Goal: Ask a question: Seek information or help from site administrators or community

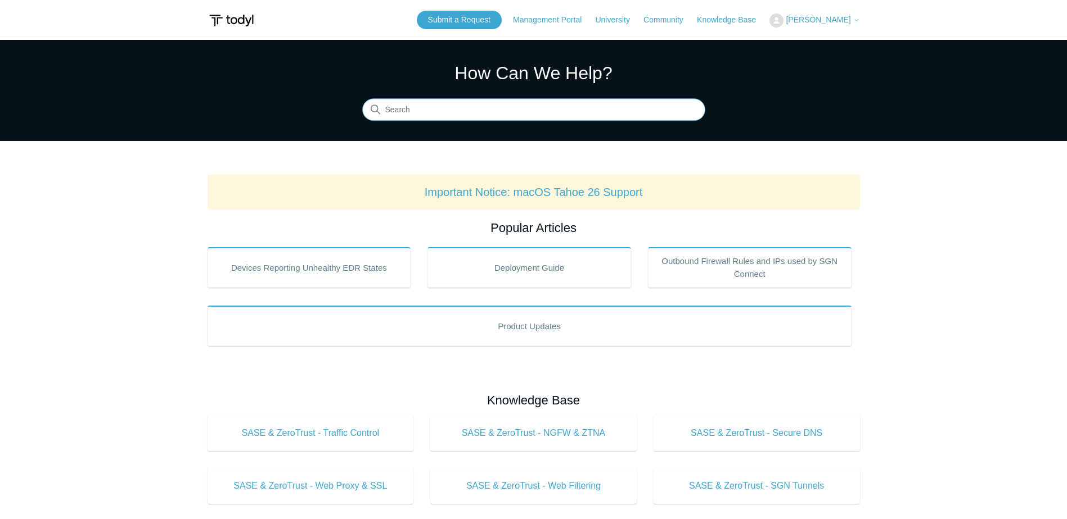
click at [412, 105] on input "Search" at bounding box center [533, 110] width 343 height 22
type input "uninstall agg"
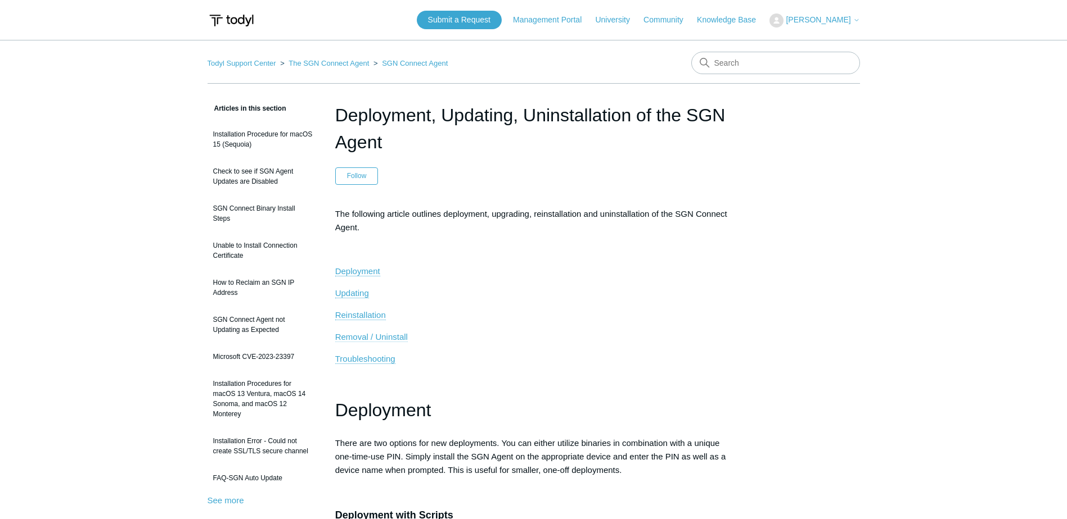
click at [379, 336] on span "Removal / Uninstall" at bounding box center [371, 337] width 73 height 10
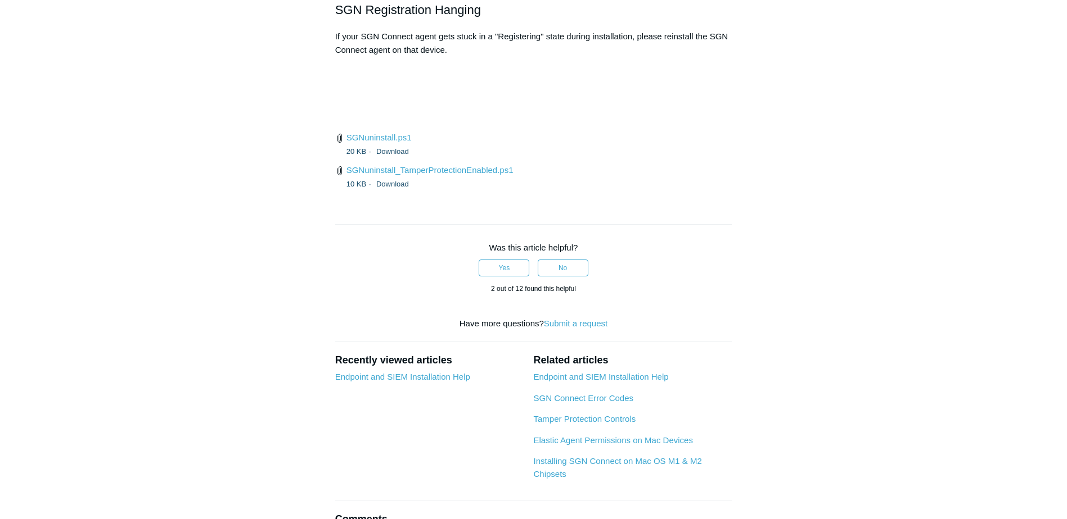
scroll to position [2693, 0]
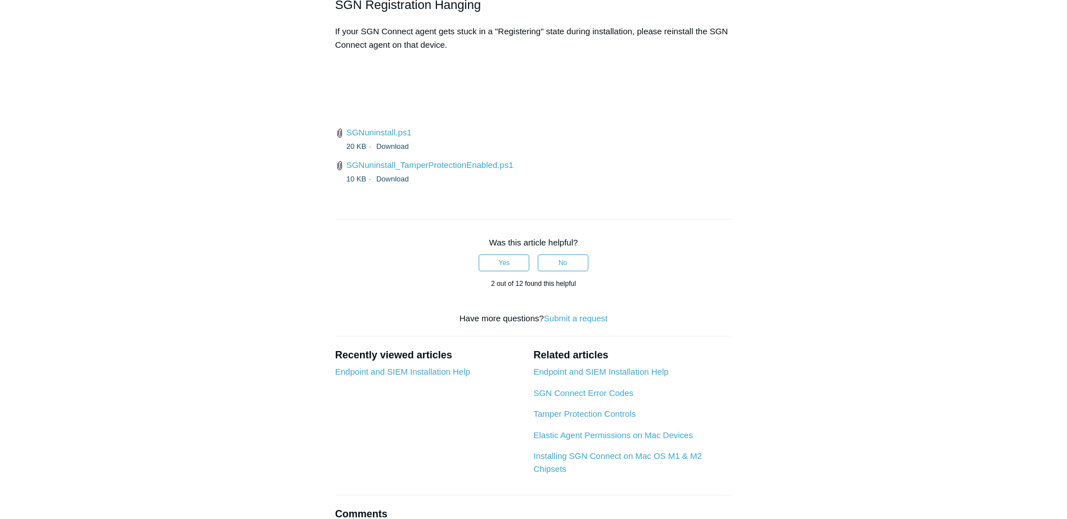
drag, startPoint x: 674, startPoint y: 153, endPoint x: 404, endPoint y: 153, distance: 269.9
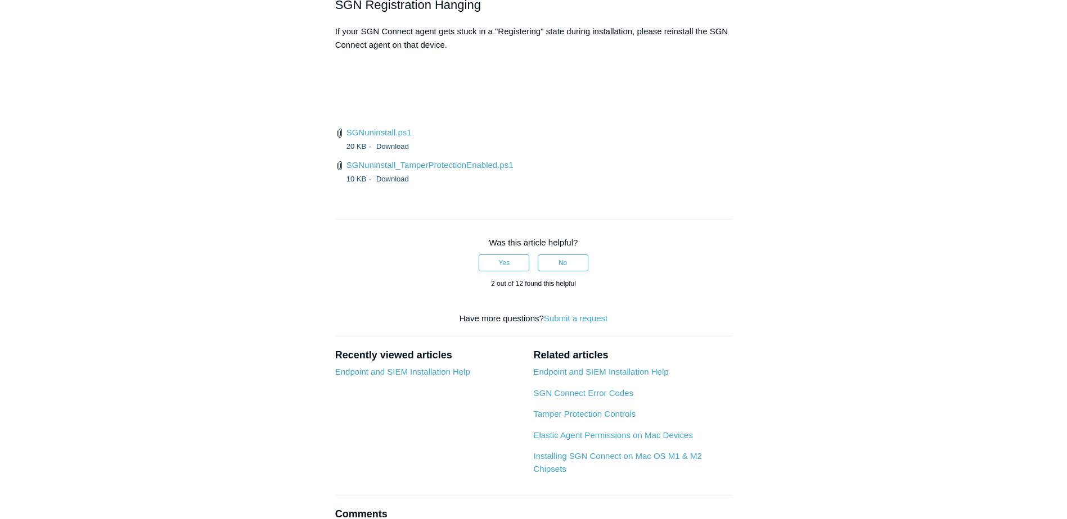
drag, startPoint x: 375, startPoint y: 183, endPoint x: 375, endPoint y: 190, distance: 7.3
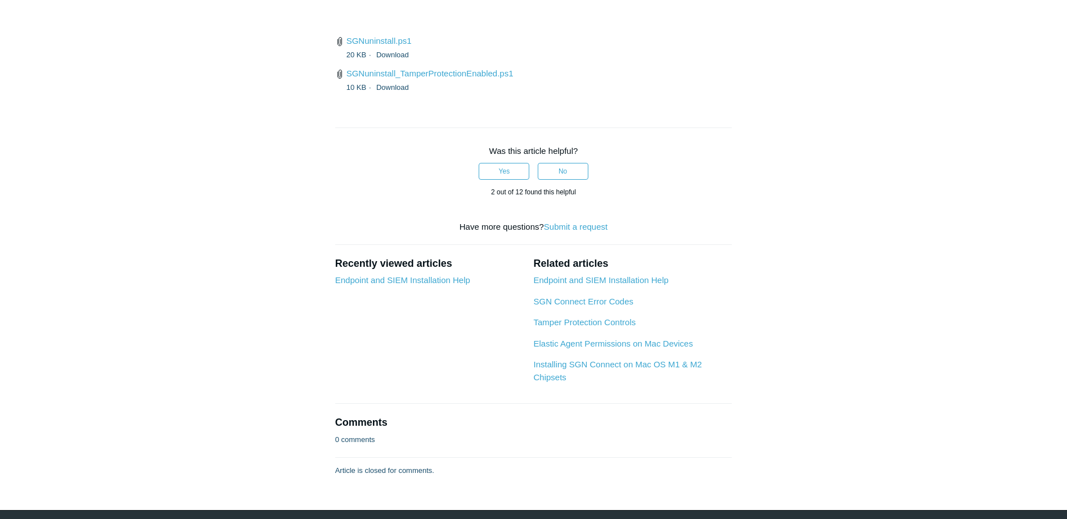
scroll to position [2637, 0]
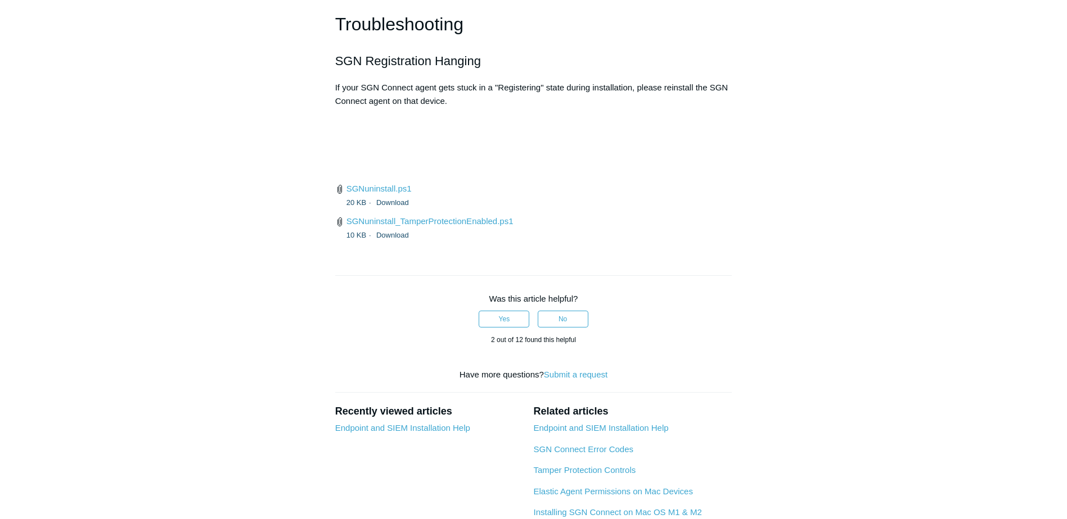
drag, startPoint x: 357, startPoint y: 235, endPoint x: 643, endPoint y: 242, distance: 286.3
drag, startPoint x: 409, startPoint y: 227, endPoint x: 580, endPoint y: 228, distance: 170.9
drag, startPoint x: 367, startPoint y: 236, endPoint x: 719, endPoint y: 236, distance: 352.5
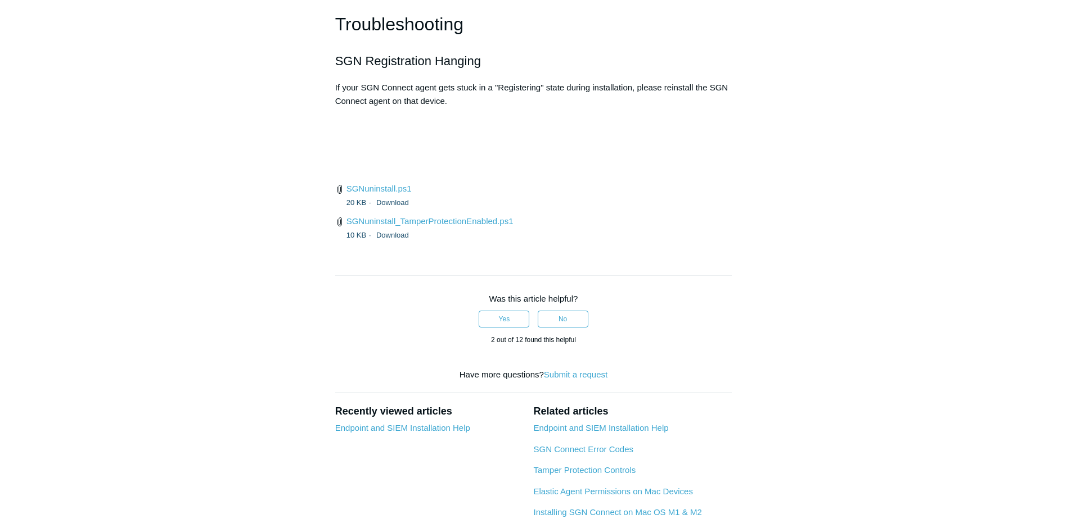
drag, startPoint x: 391, startPoint y: 310, endPoint x: 364, endPoint y: 184, distance: 128.8
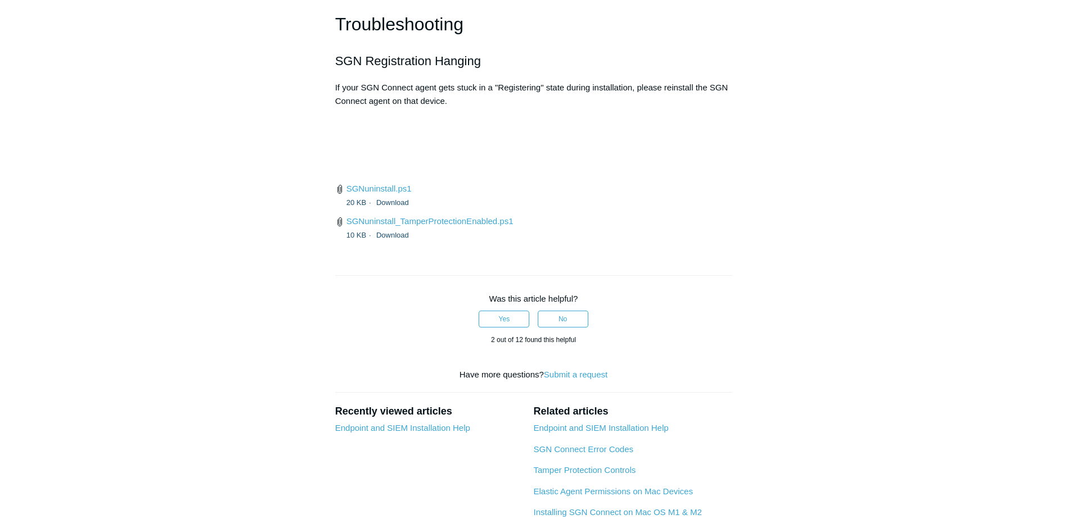
drag, startPoint x: 360, startPoint y: 87, endPoint x: 614, endPoint y: 89, distance: 253.6
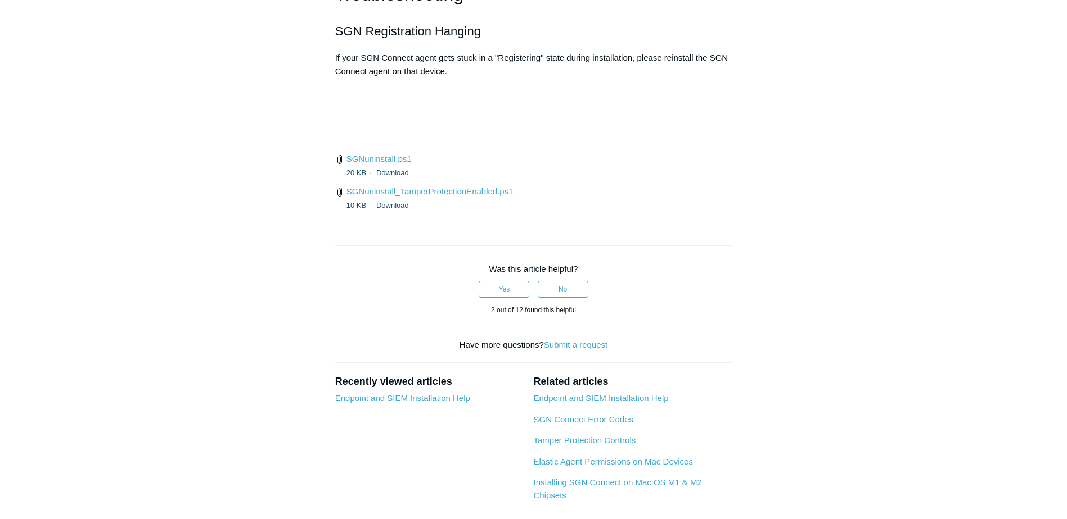
scroll to position [2693, 0]
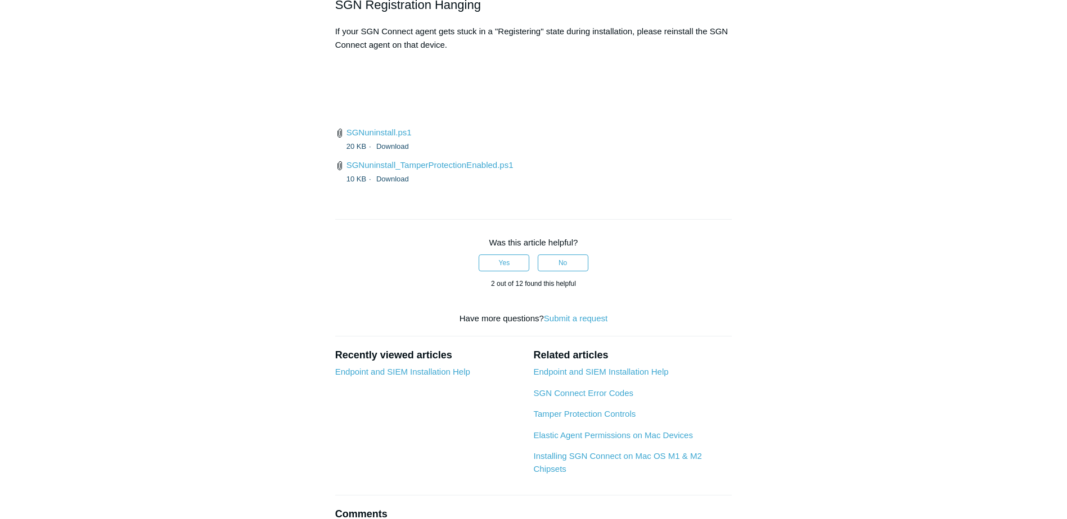
drag, startPoint x: 495, startPoint y: 283, endPoint x: 310, endPoint y: 287, distance: 185.0
drag, startPoint x: 310, startPoint y: 287, endPoint x: 394, endPoint y: 180, distance: 136.5
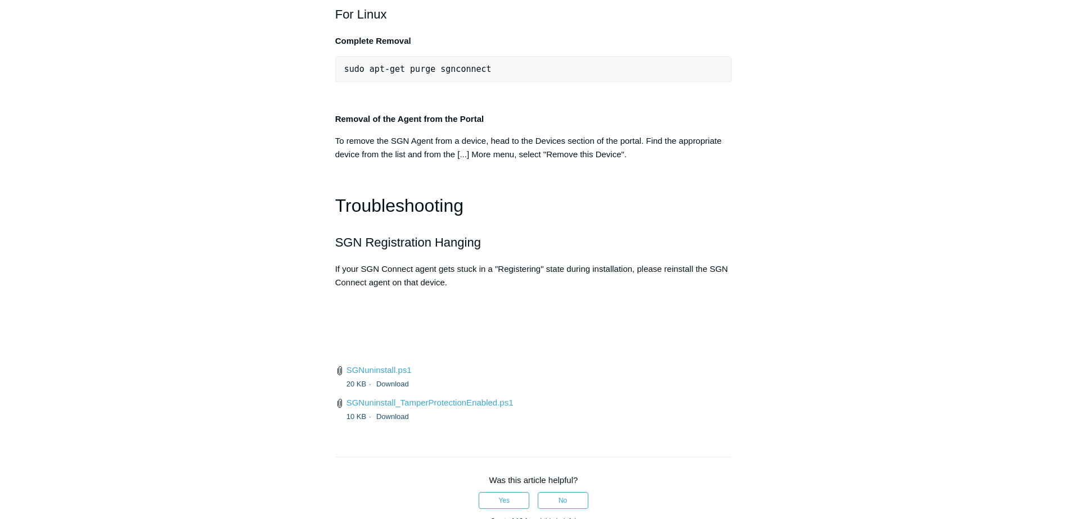
scroll to position [2412, 0]
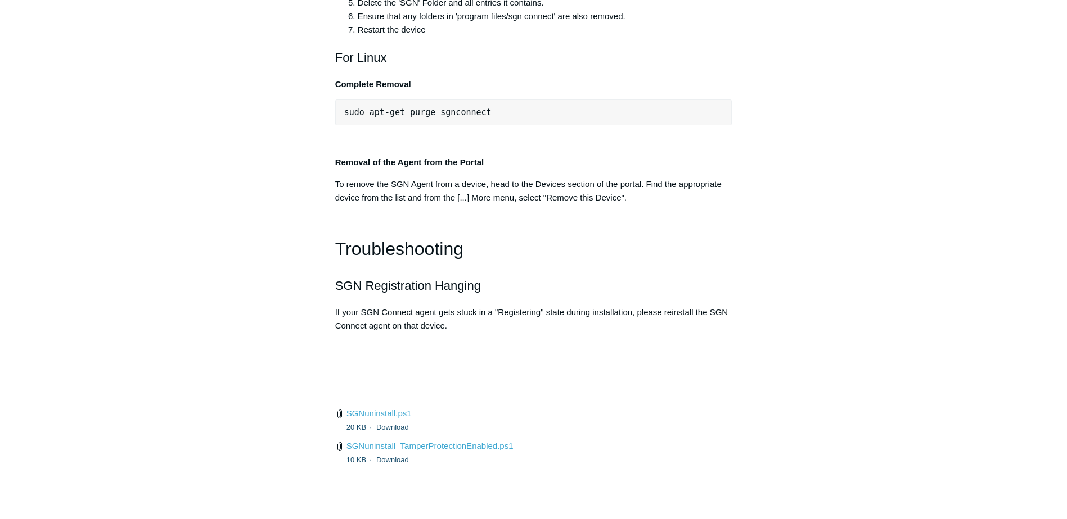
drag, startPoint x: 332, startPoint y: 251, endPoint x: 724, endPoint y: 301, distance: 395.1
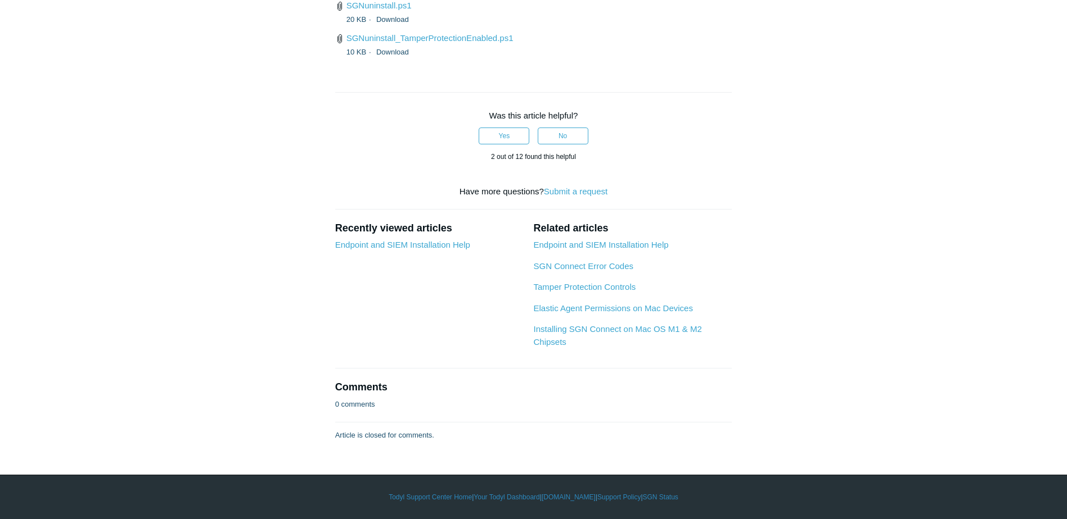
scroll to position [2862, 0]
drag, startPoint x: 390, startPoint y: 326, endPoint x: 408, endPoint y: 328, distance: 18.1
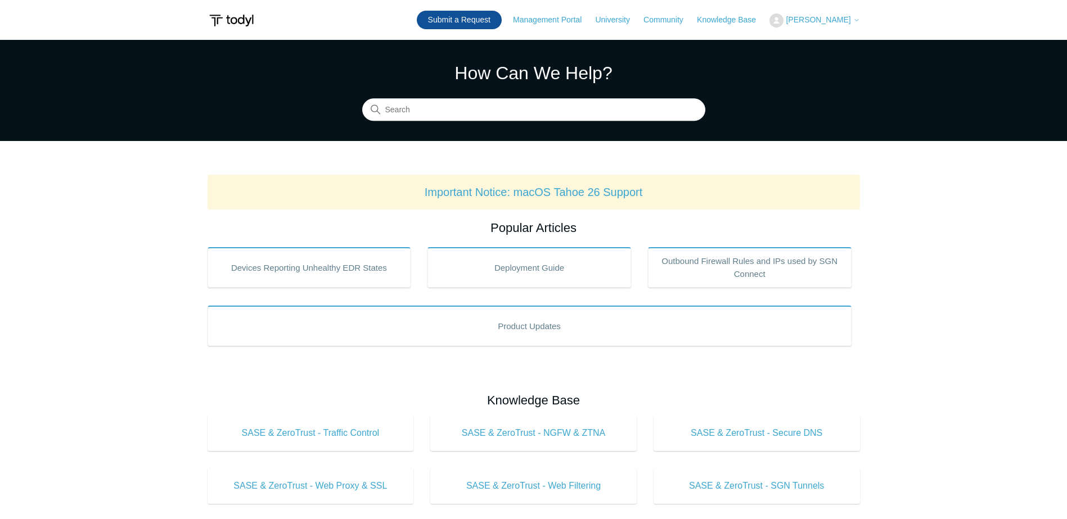
click at [484, 19] on link "Submit a Request" at bounding box center [459, 20] width 85 height 19
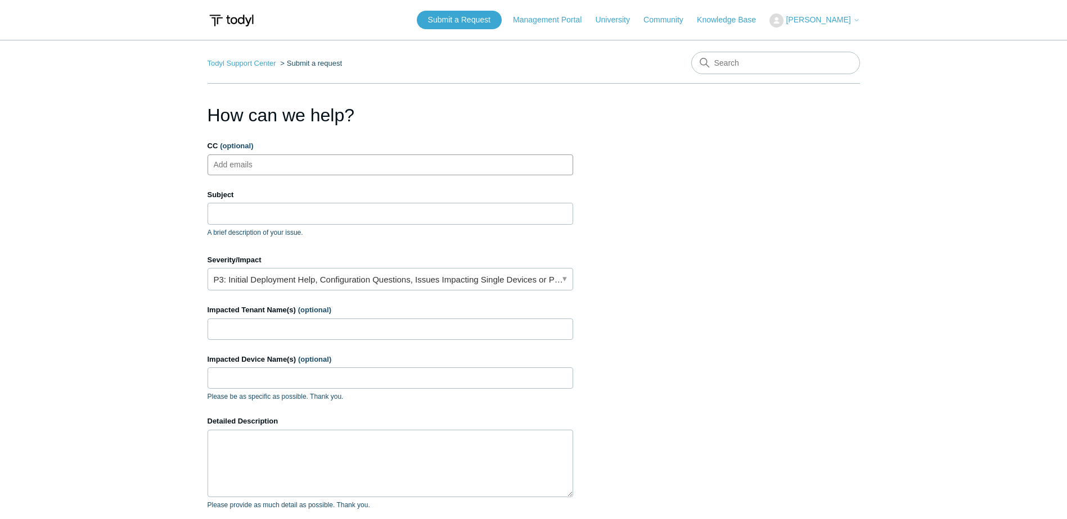
click at [252, 165] on input "CC (optional)" at bounding box center [242, 164] width 67 height 17
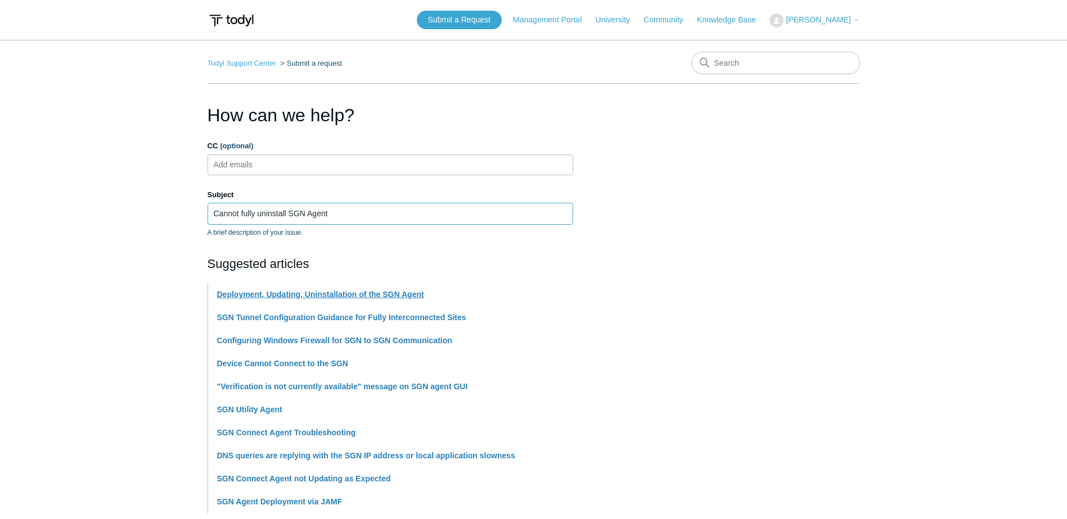
type input "Cannot fully uninstall SGN Agent"
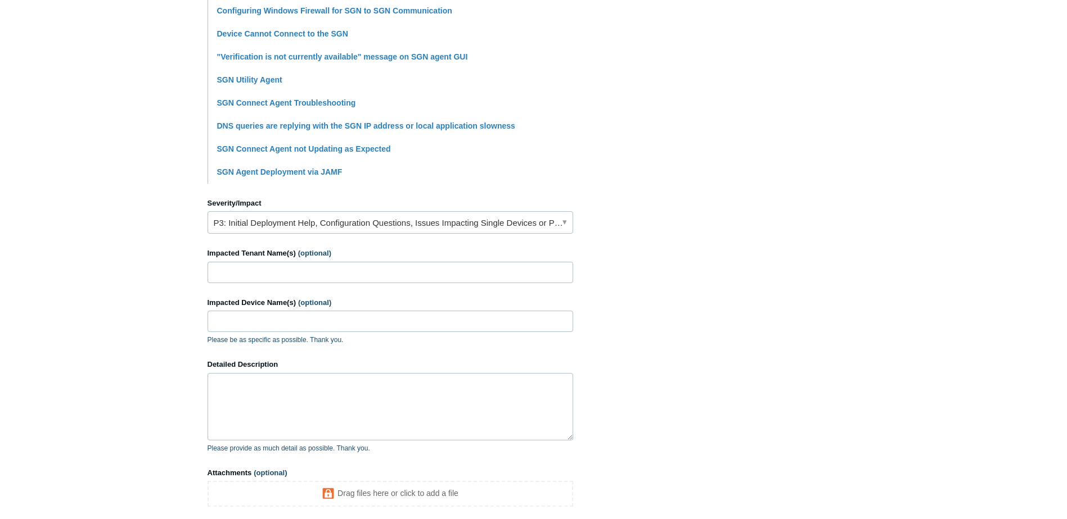
scroll to position [337, 0]
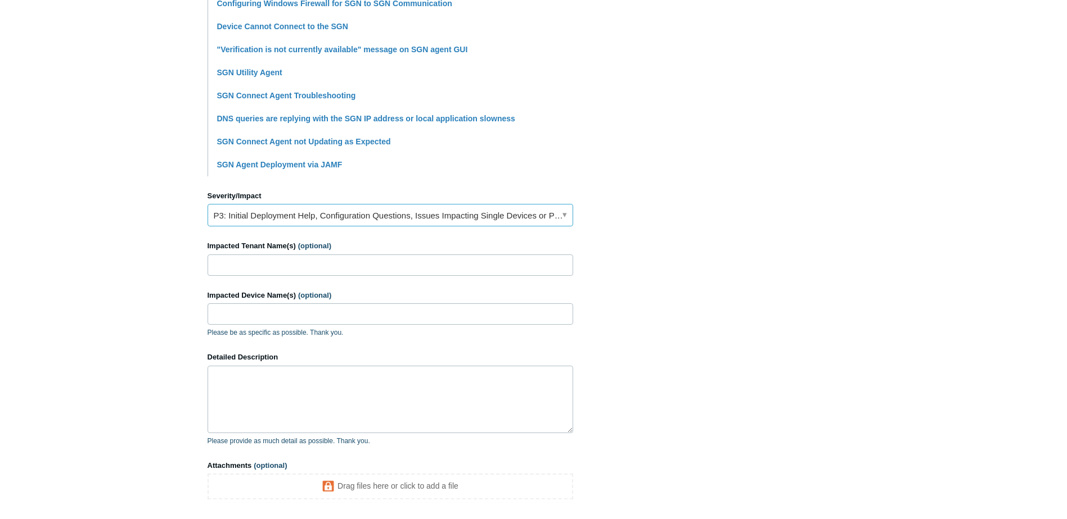
click at [224, 213] on link "P3: Initial Deployment Help, Configuration Questions, Issues Impacting Single D…" at bounding box center [389, 215] width 365 height 22
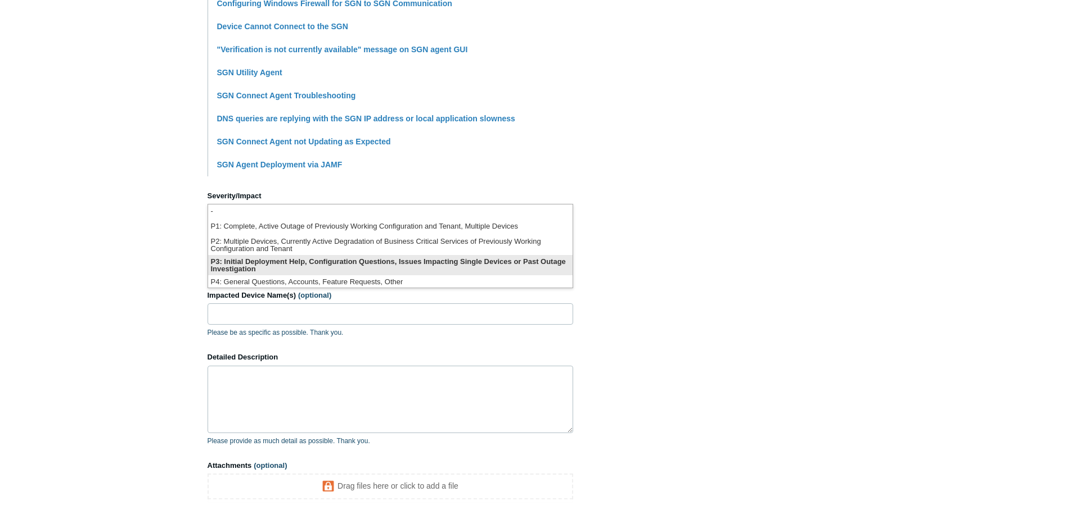
click at [473, 261] on li "P3: Initial Deployment Help, Configuration Questions, Issues Impacting Single D…" at bounding box center [390, 265] width 364 height 20
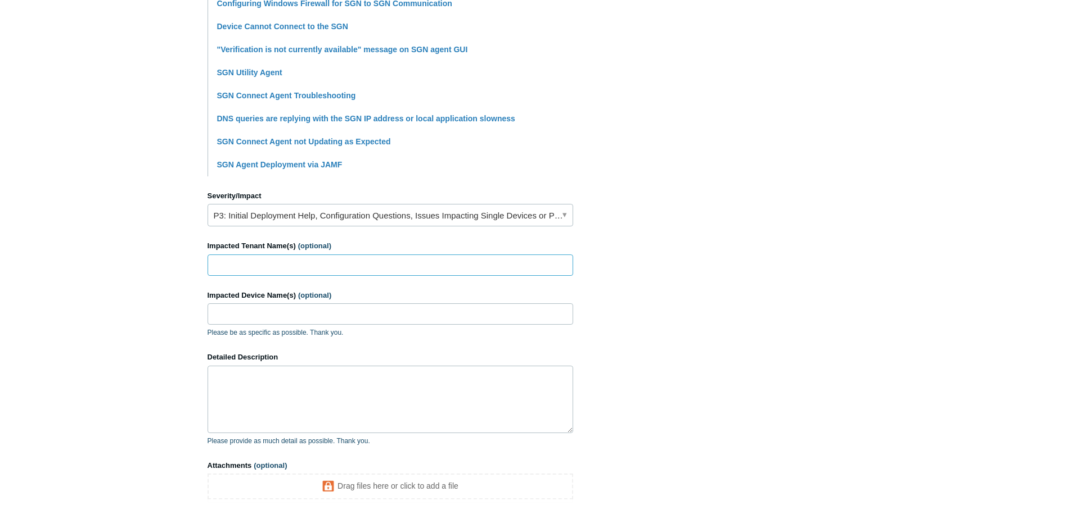
click at [260, 265] on input "Impacted Tenant Name(s) (optional)" at bounding box center [389, 265] width 365 height 21
type input "Focused Tax Solutions LLC"
click at [287, 317] on input "Impacted Device Name(s) (optional)" at bounding box center [389, 314] width 365 height 21
click at [258, 308] on input "Impacted Device Name(s) (optional)" at bounding box center [389, 314] width 365 height 21
type input "FTCA-RobertM-LT"
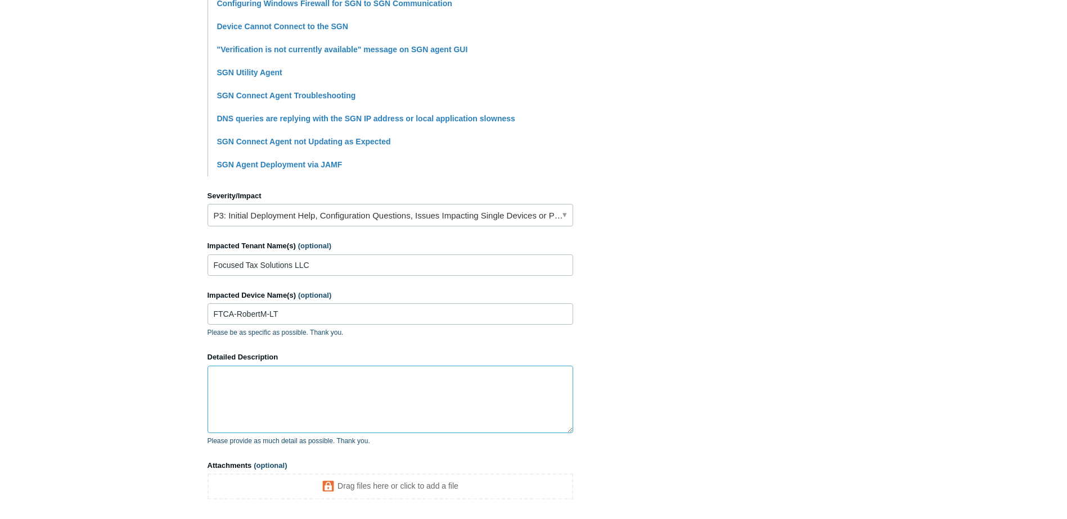
click at [270, 367] on textarea "Detailed Description" at bounding box center [389, 399] width 365 height 67
click at [279, 390] on textarea "Will not completely uninstall. Still listed in services. It is gone from apps a…" at bounding box center [389, 399] width 365 height 67
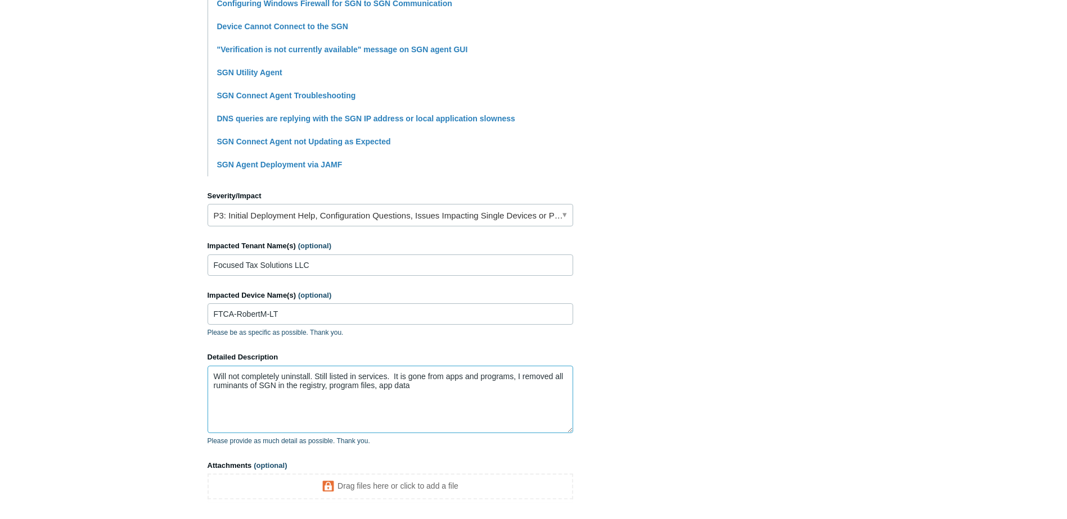
click at [392, 377] on textarea "Will not completely uninstall. Still listed in services. It is gone from apps a…" at bounding box center [389, 399] width 365 height 67
drag, startPoint x: 313, startPoint y: 376, endPoint x: 393, endPoint y: 376, distance: 80.4
click at [393, 376] on textarea "Will not completely uninstall. Still listed in services. It is gone from apps a…" at bounding box center [389, 399] width 365 height 67
drag, startPoint x: 341, startPoint y: 386, endPoint x: 462, endPoint y: 385, distance: 120.3
click at [462, 385] on textarea "Will not completely uninstall. Ran the uninstaller and program was gone from pr…" at bounding box center [389, 399] width 365 height 67
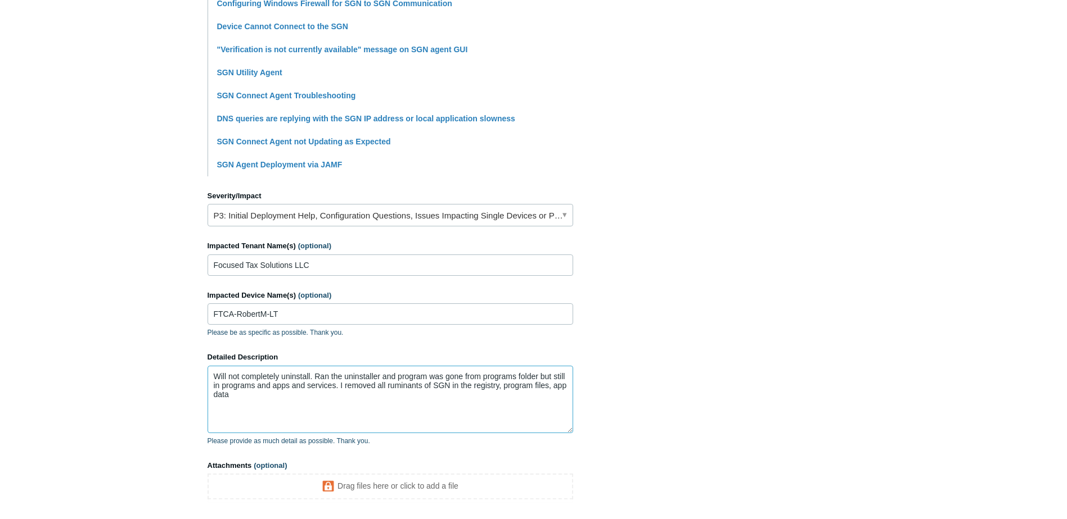
click at [251, 396] on textarea "Will not completely uninstall. Ran the uninstaller and program was gone from pr…" at bounding box center [389, 399] width 365 height 67
click at [381, 403] on textarea "Will not completely uninstall. Ran the uninstaller and program was gone from pr…" at bounding box center [389, 399] width 365 height 67
paste textarea "Action completed: Run Todyl SGN Deployment Result: SUCCESS Output: Action: Run …"
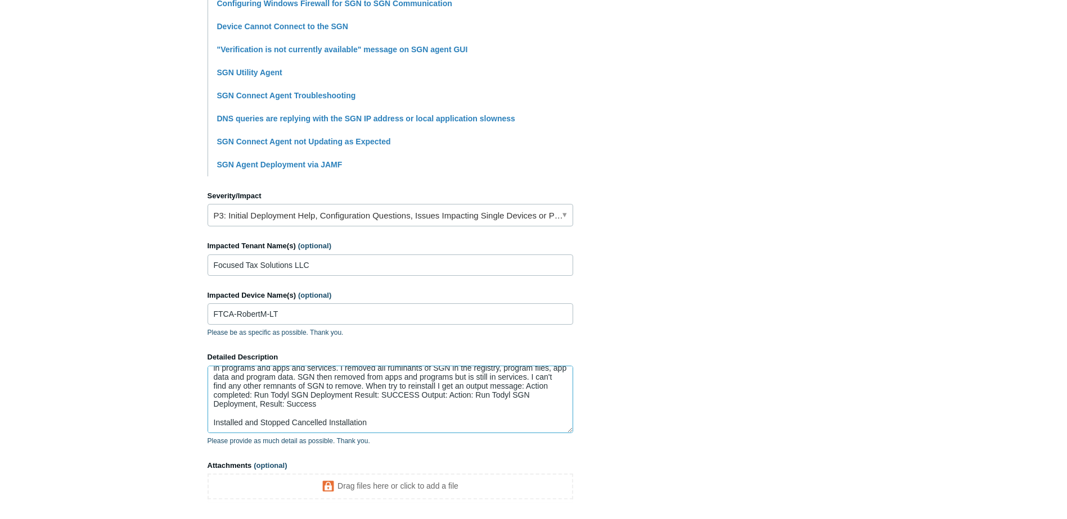
scroll to position [30, 0]
click at [243, 383] on textarea "Will not completely uninstall. Ran the uninstaller and program was gone from pr…" at bounding box center [389, 399] width 365 height 67
click at [223, 424] on textarea "Will not completely uninstall. Ran the uninstaller and program was gone from pr…" at bounding box center [389, 399] width 365 height 67
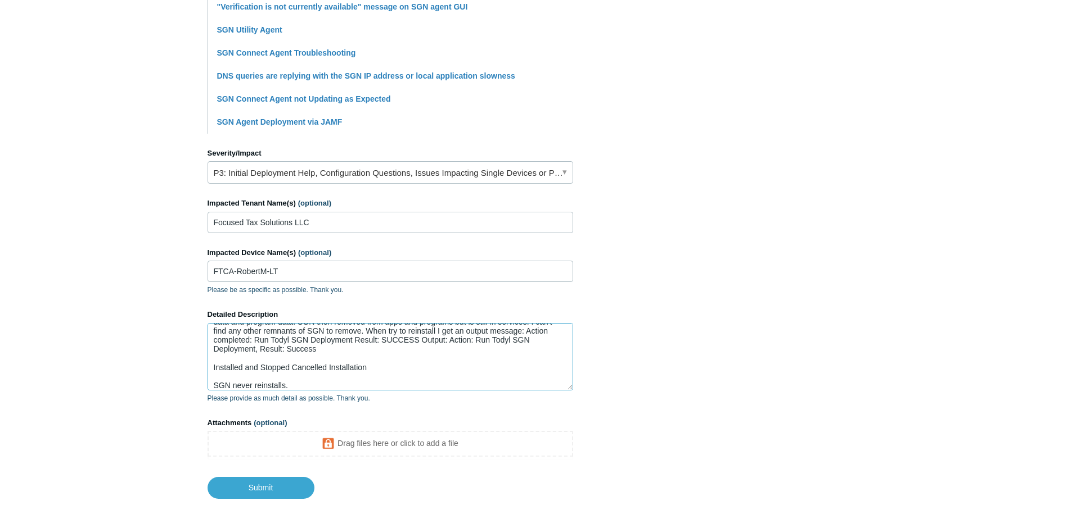
scroll to position [438, 0]
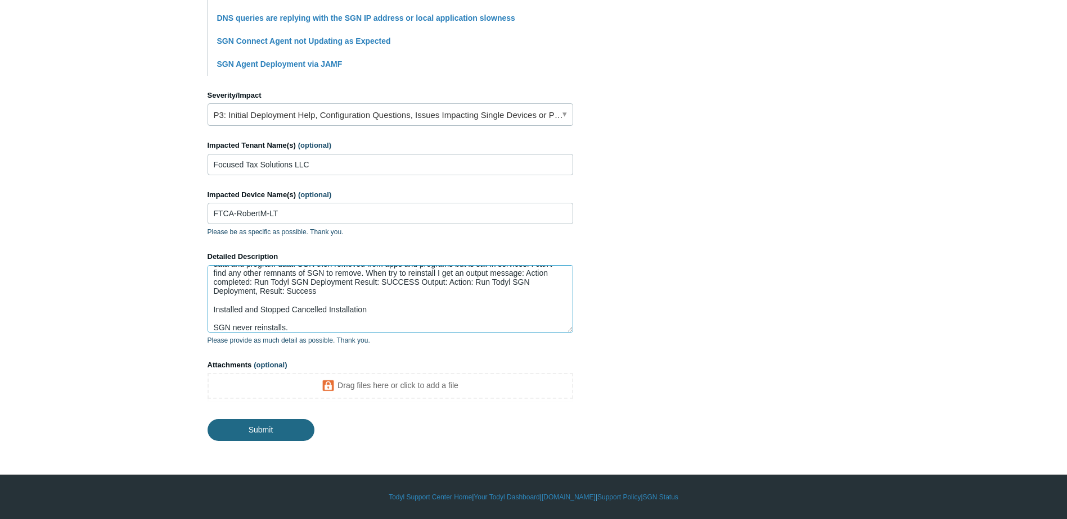
type textarea "Will not completely uninstall. Ran the uninstaller and program was gone from pr…"
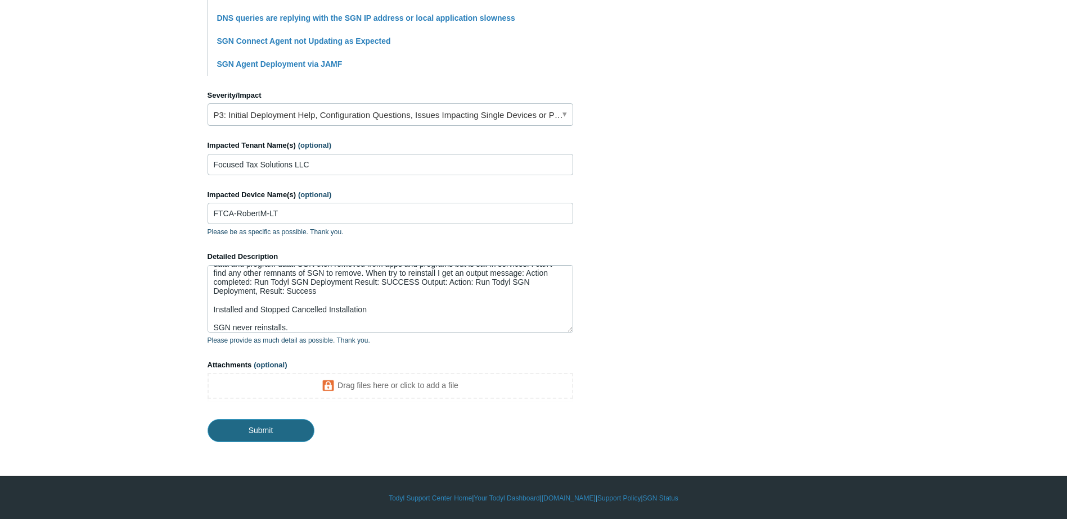
click at [256, 425] on input "Submit" at bounding box center [260, 430] width 107 height 22
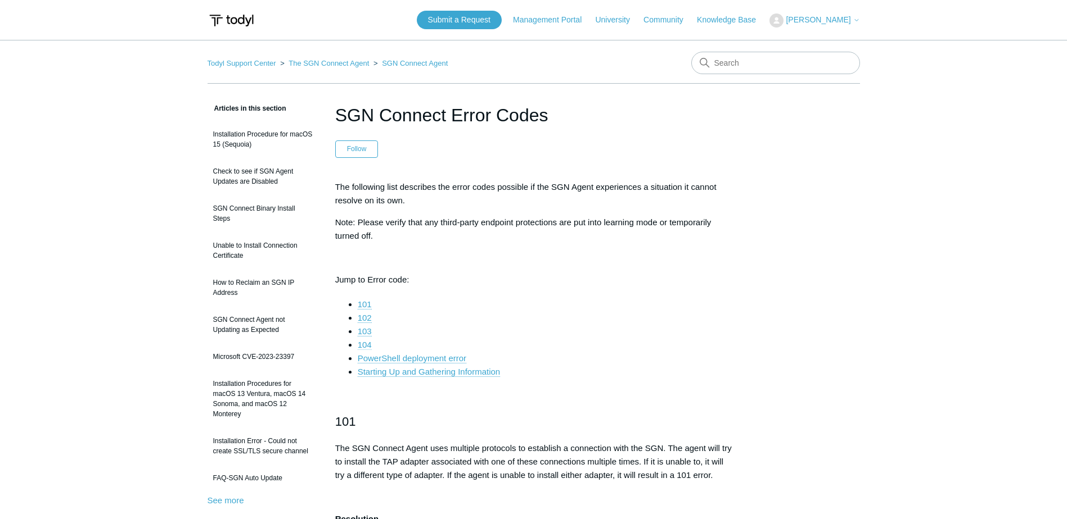
click at [363, 344] on link "104" at bounding box center [365, 345] width 14 height 10
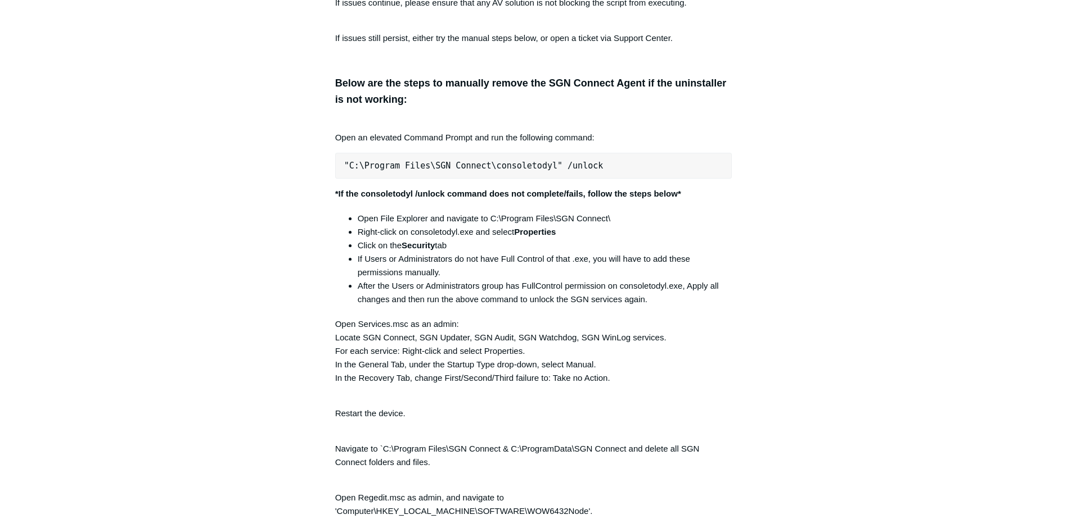
scroll to position [2319, 0]
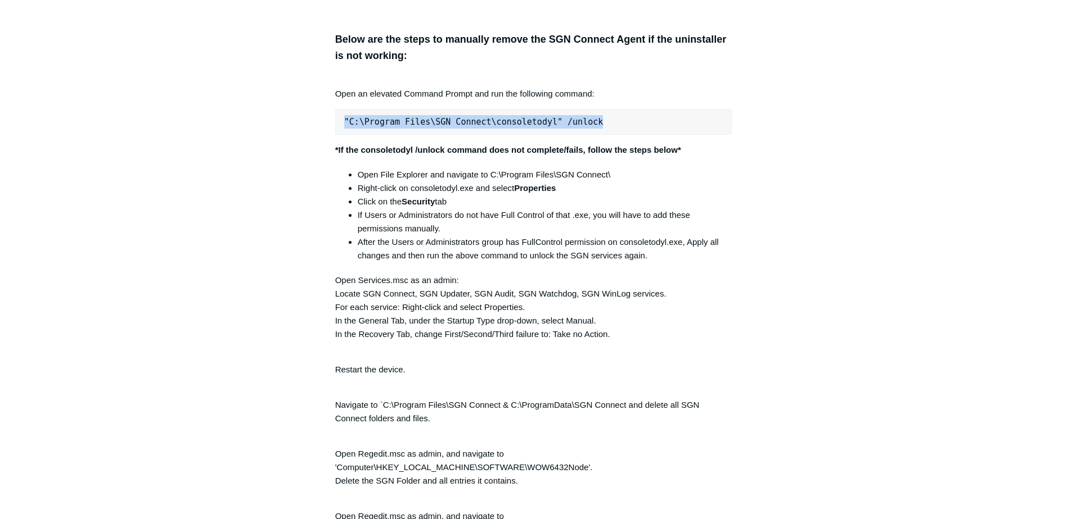
drag, startPoint x: 345, startPoint y: 128, endPoint x: 607, endPoint y: 128, distance: 262.0
click at [607, 128] on pre ""C:\Program Files\SGN Connect\consoletodyl" /unlock" at bounding box center [533, 122] width 397 height 26
click at [347, 300] on p "Open Services.msc as an admin: Locate SGN Connect, SGN Updater, SGN Audit, SGN …" at bounding box center [533, 307] width 397 height 67
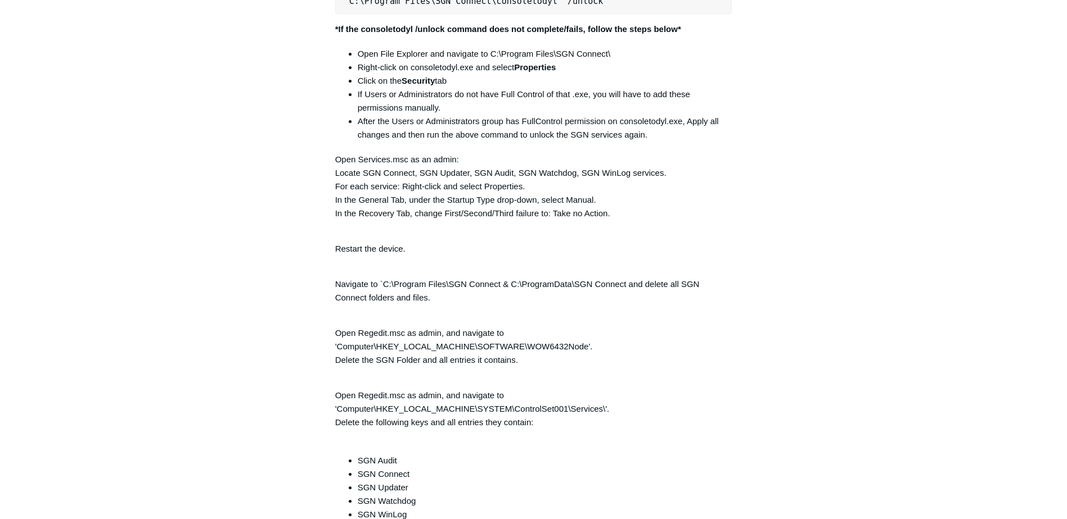
scroll to position [2488, 0]
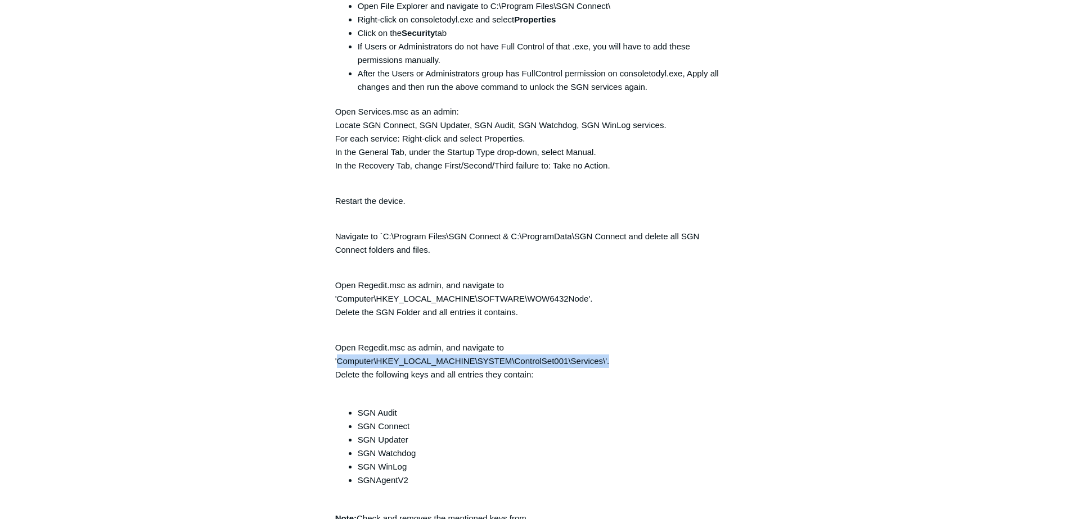
drag, startPoint x: 622, startPoint y: 368, endPoint x: 336, endPoint y: 365, distance: 285.6
click at [336, 365] on p "Open Regedit.msc as admin, and navigate to 'Computer\HKEY_LOCAL_MACHINE\SYSTEM\…" at bounding box center [533, 361] width 397 height 67
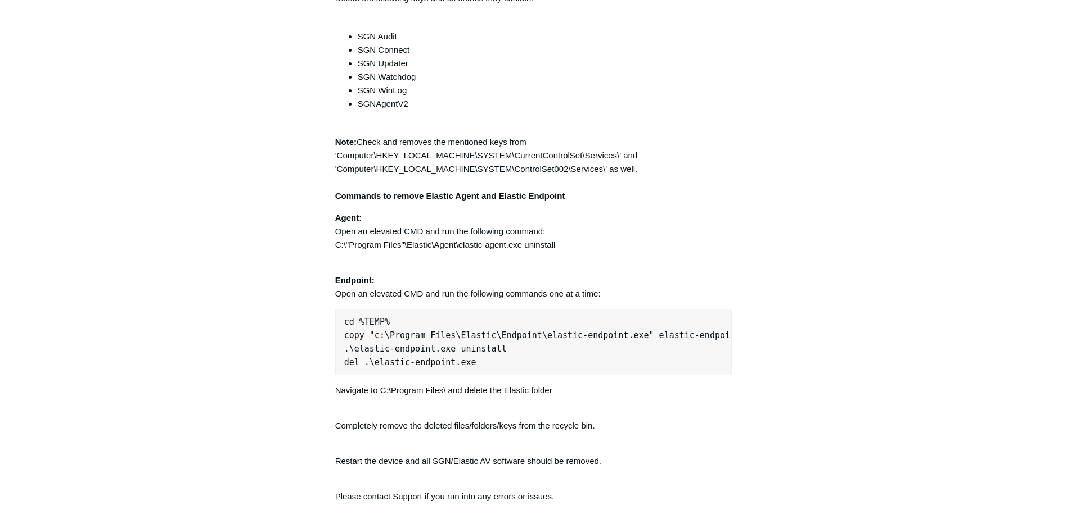
scroll to position [2938, 0]
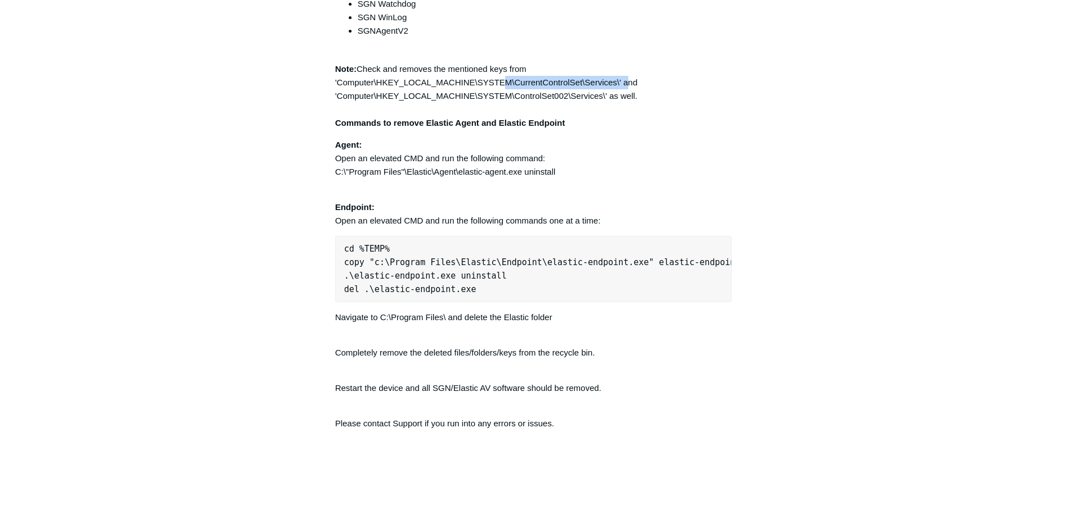
drag, startPoint x: 510, startPoint y: 92, endPoint x: 629, endPoint y: 93, distance: 119.2
click at [629, 93] on p "Note: Check and removes the mentioned keys from 'Computer\HKEY_LOCAL_MACHINE\SY…" at bounding box center [533, 95] width 397 height 67
click at [489, 264] on pre "cd %TEMP% copy "c:\Program Files\Elastic\Endpoint\elastic-endpoint.exe" elastic…" at bounding box center [533, 269] width 397 height 66
drag, startPoint x: 414, startPoint y: 114, endPoint x: 464, endPoint y: 121, distance: 50.7
click at [417, 113] on p "Note: Check and removes the mentioned keys from 'Computer\HKEY_LOCAL_MACHINE\SY…" at bounding box center [533, 95] width 397 height 67
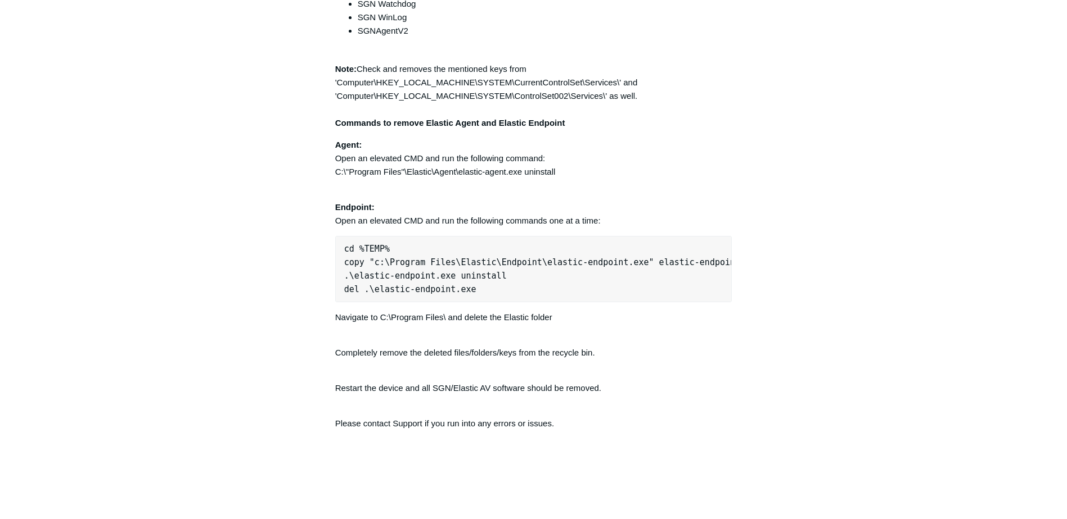
click at [453, 179] on p "Agent: Open an elevated CMD and run the following command: C:\"Program Files"\E…" at bounding box center [533, 158] width 397 height 40
click at [452, 179] on p "Agent: Open an elevated CMD and run the following command: C:\"Program Files"\E…" at bounding box center [533, 158] width 397 height 40
click at [342, 175] on p "Agent: Open an elevated CMD and run the following command: C:\"Program Files"\E…" at bounding box center [533, 158] width 397 height 40
click at [433, 272] on pre "cd %TEMP% copy "c:\Program Files\Elastic\Endpoint\elastic-endpoint.exe" elastic…" at bounding box center [533, 269] width 397 height 66
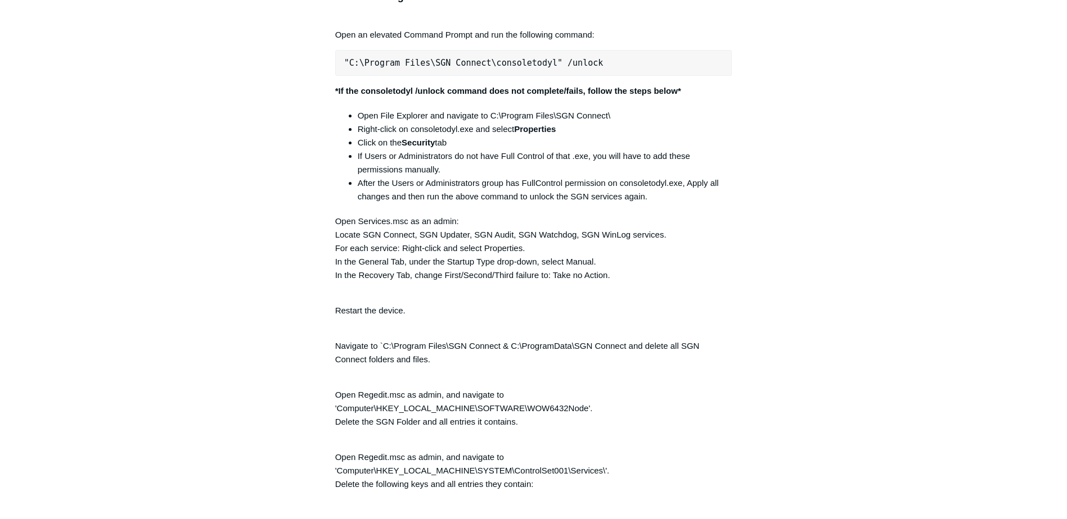
scroll to position [2375, 0]
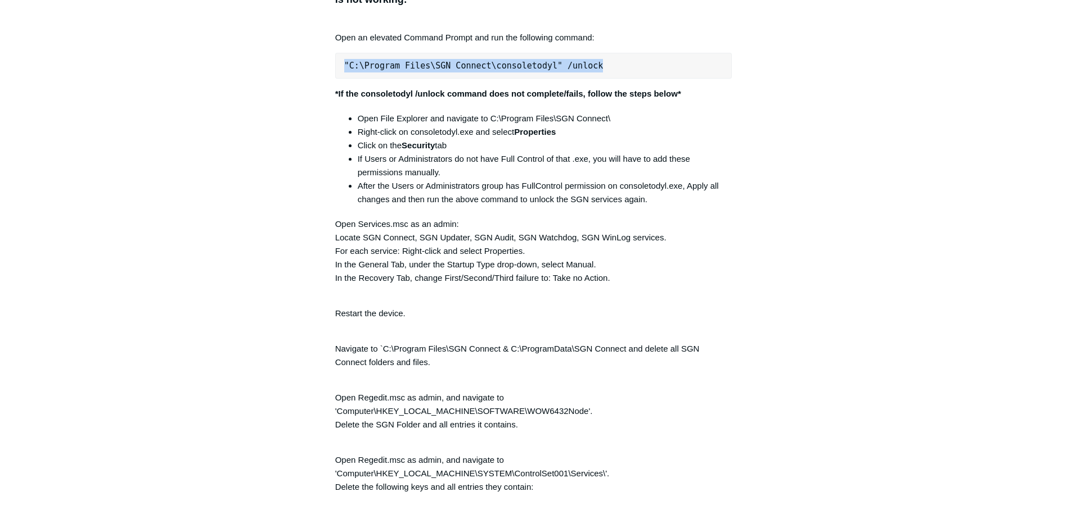
drag, startPoint x: 604, startPoint y: 78, endPoint x: 332, endPoint y: 76, distance: 272.1
click at [332, 76] on article "SGN Connect Error Codes Follow Not yet followed by anyone The following list de…" at bounding box center [533, 142] width 431 height 4832
click at [471, 70] on pre ""C:\Program Files\SGN Connect\consoletodyl" /unlock" at bounding box center [533, 66] width 397 height 26
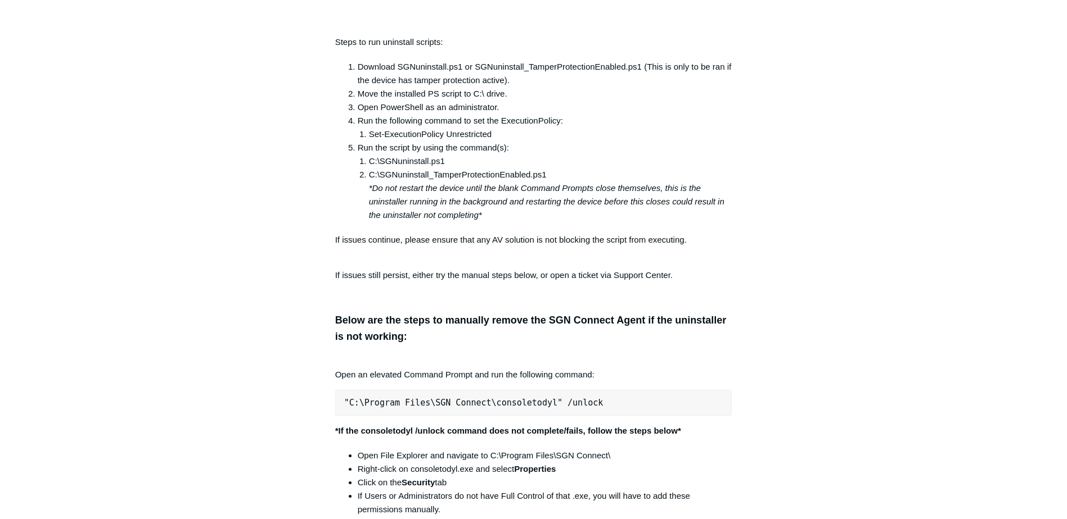
scroll to position [1982, 0]
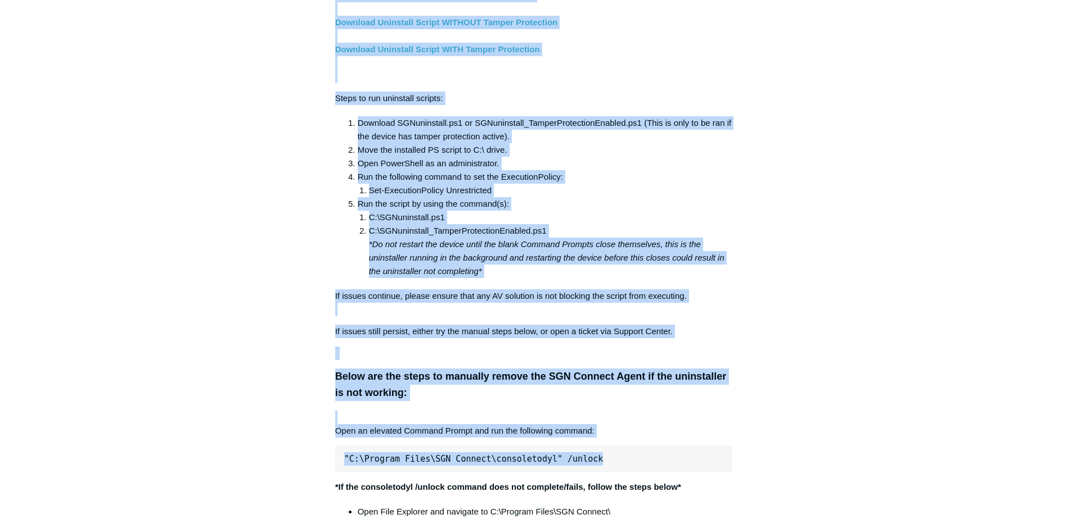
drag, startPoint x: 582, startPoint y: 466, endPoint x: 288, endPoint y: 455, distance: 293.7
drag, startPoint x: 288, startPoint y: 455, endPoint x: 427, endPoint y: 250, distance: 247.3
click at [427, 250] on em "*Do not restart the device until the blank Command Prompts close themselves, th…" at bounding box center [546, 258] width 355 height 37
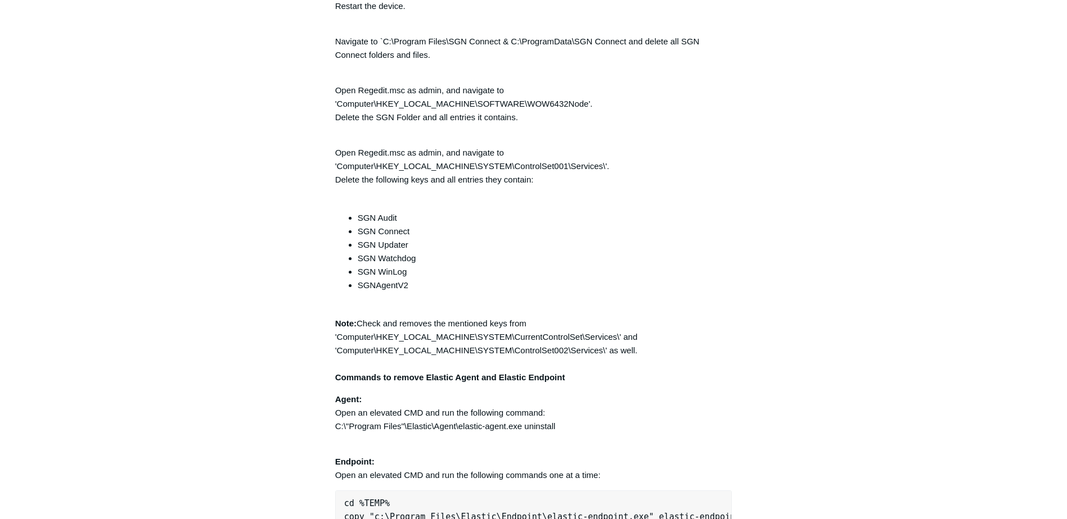
scroll to position [2600, 0]
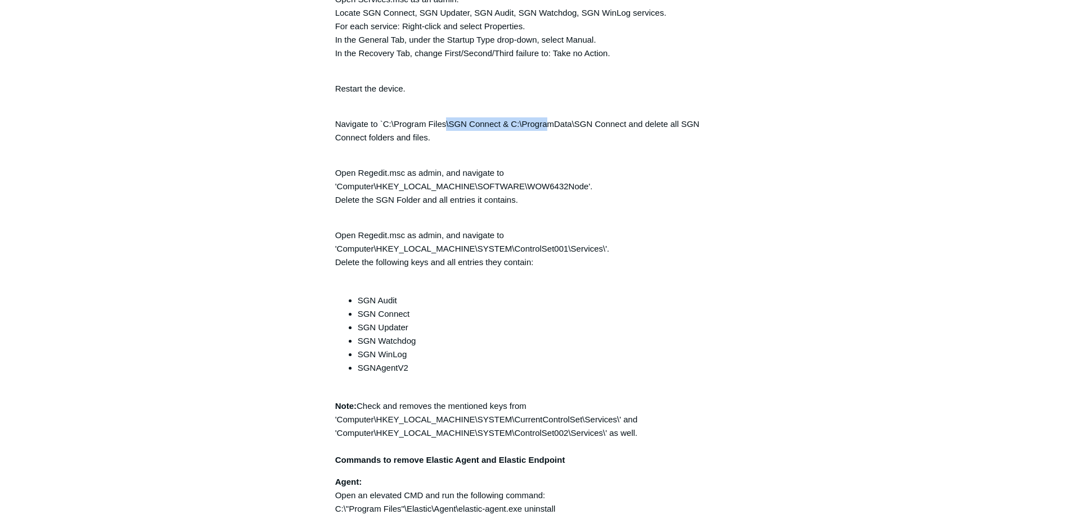
drag, startPoint x: 445, startPoint y: 127, endPoint x: 548, endPoint y: 127, distance: 103.4
click at [548, 127] on p "Navigate to `C:\Program Files\SGN Connect & C:\ProgramData\SGN Connect and dele…" at bounding box center [533, 124] width 397 height 40
drag, startPoint x: 548, startPoint y: 127, endPoint x: 501, endPoint y: 134, distance: 47.8
click at [501, 134] on p "Navigate to `C:\Program Files\SGN Connect & C:\ProgramData\SGN Connect and dele…" at bounding box center [533, 124] width 397 height 40
drag, startPoint x: 336, startPoint y: 132, endPoint x: 707, endPoint y: 133, distance: 371.1
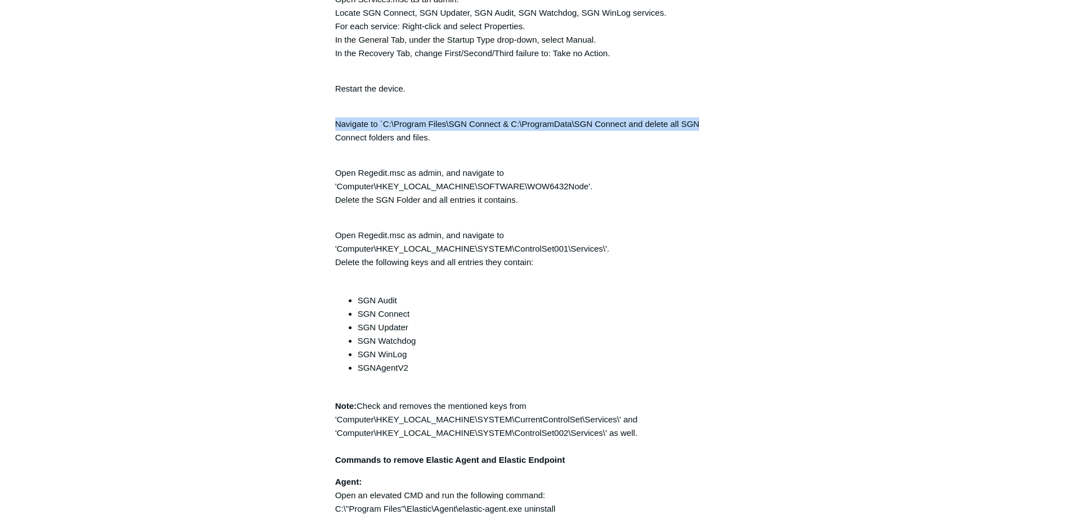
click at [707, 133] on p "Navigate to `C:\Program Files\SGN Connect & C:\ProgramData\SGN Connect and dele…" at bounding box center [533, 124] width 397 height 40
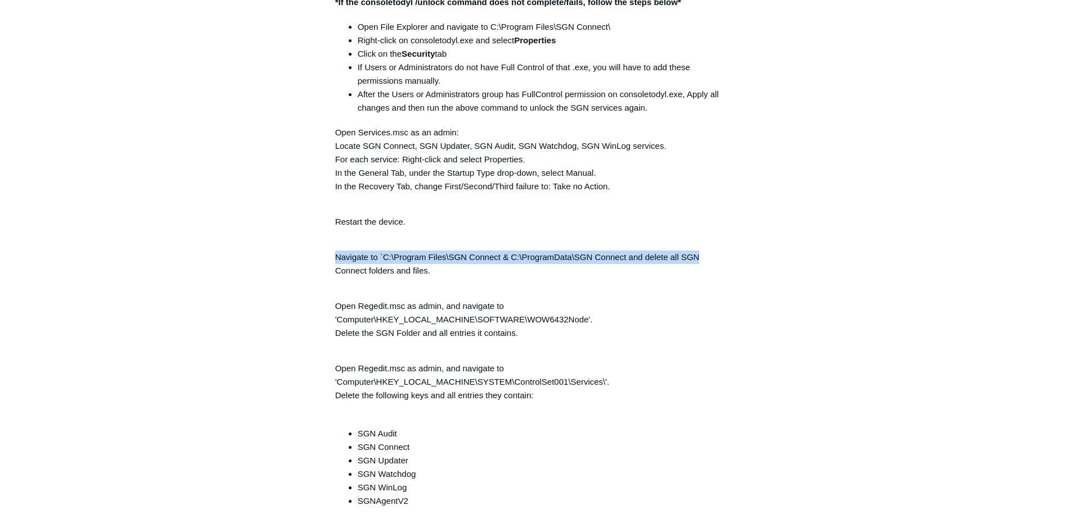
scroll to position [2432, 0]
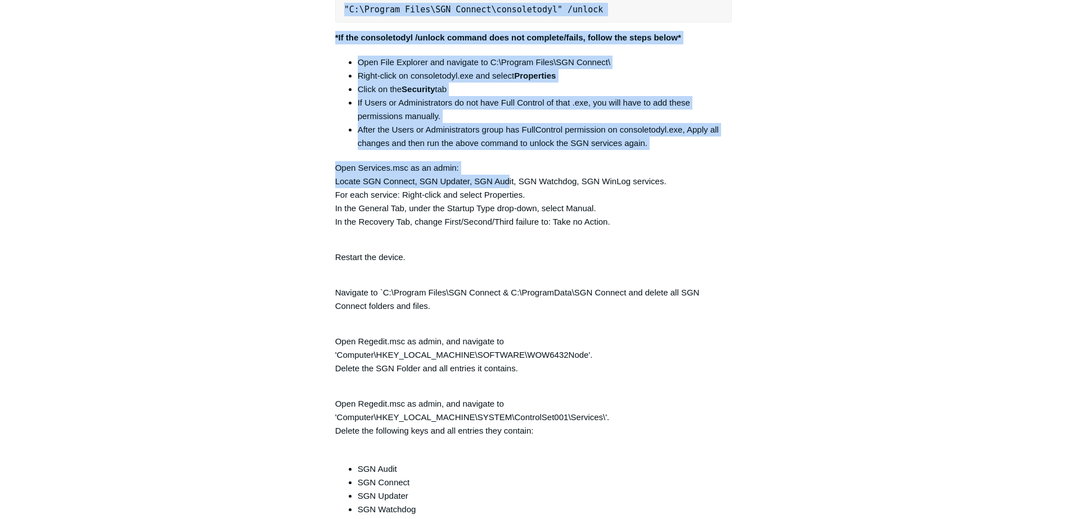
drag, startPoint x: 336, startPoint y: 178, endPoint x: 507, endPoint y: 184, distance: 171.0
click at [507, 184] on div "Articles in this section Installation Procedure for macOS 15 (Sequoia) Check to…" at bounding box center [533, 86] width 652 height 4832
click at [507, 184] on p "Open Services.msc as an admin: Locate SGN Connect, SGN Updater, SGN Audit, SGN …" at bounding box center [533, 194] width 397 height 67
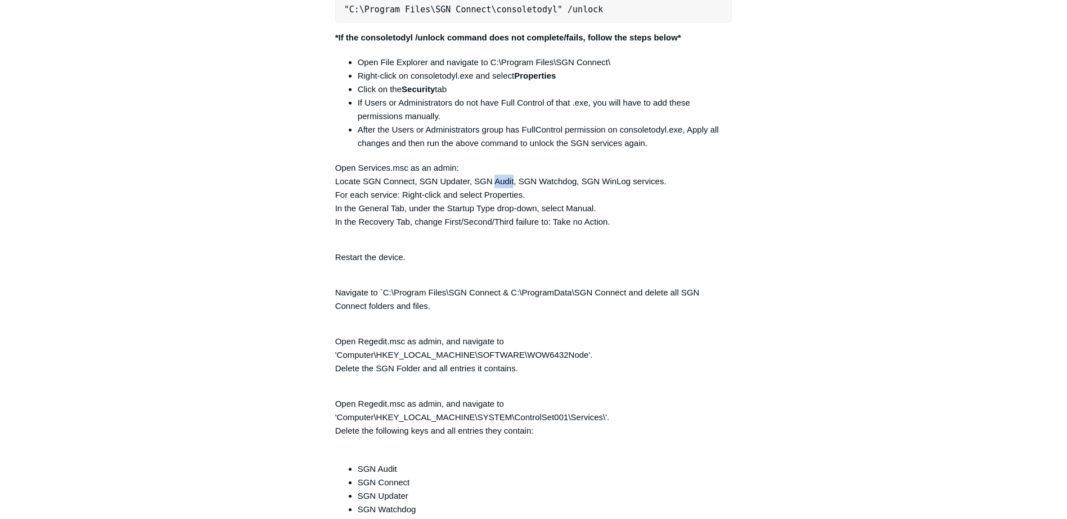
click at [507, 184] on p "Open Services.msc as an admin: Locate SGN Connect, SGN Updater, SGN Audit, SGN …" at bounding box center [533, 194] width 397 height 67
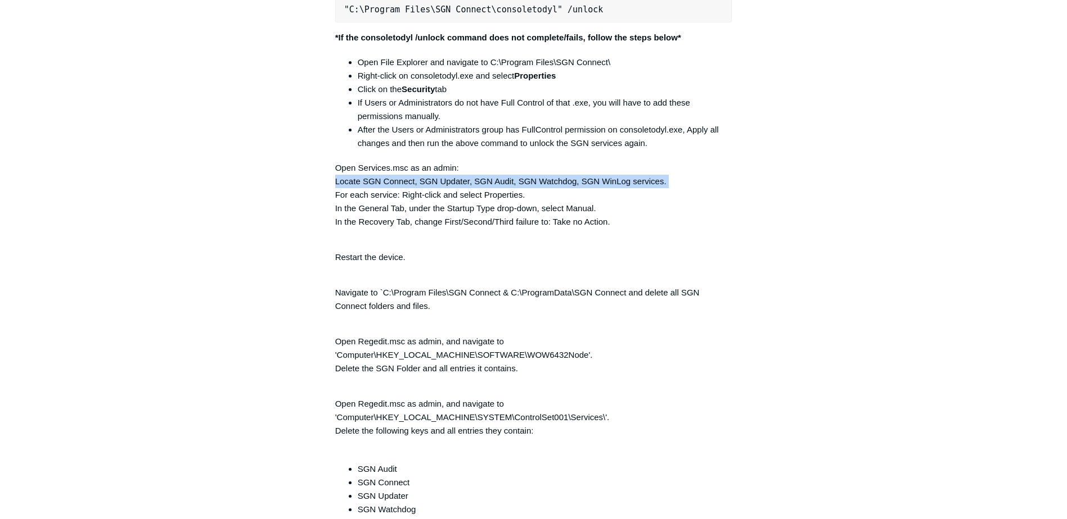
click at [507, 184] on p "Open Services.msc as an admin: Locate SGN Connect, SGN Updater, SGN Audit, SGN …" at bounding box center [533, 194] width 397 height 67
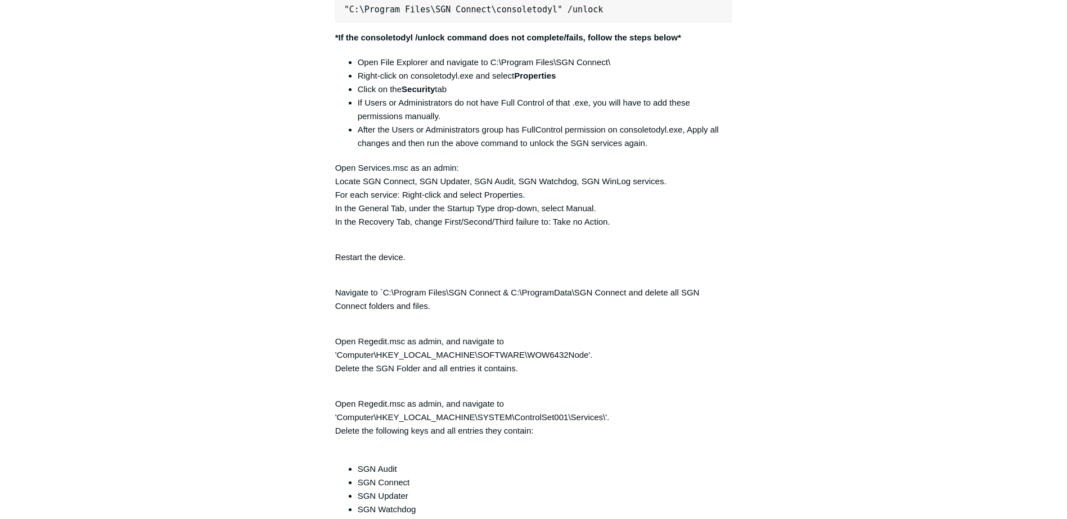
click at [368, 175] on p "Open Services.msc as an admin: Locate SGN Connect, SGN Updater, SGN Audit, SGN …" at bounding box center [533, 194] width 397 height 67
drag, startPoint x: 421, startPoint y: 207, endPoint x: 573, endPoint y: 206, distance: 152.4
click at [573, 206] on p "Open Services.msc as an admin: Locate SGN Connect, SGN Updater, SGN Audit, SGN …" at bounding box center [533, 194] width 397 height 67
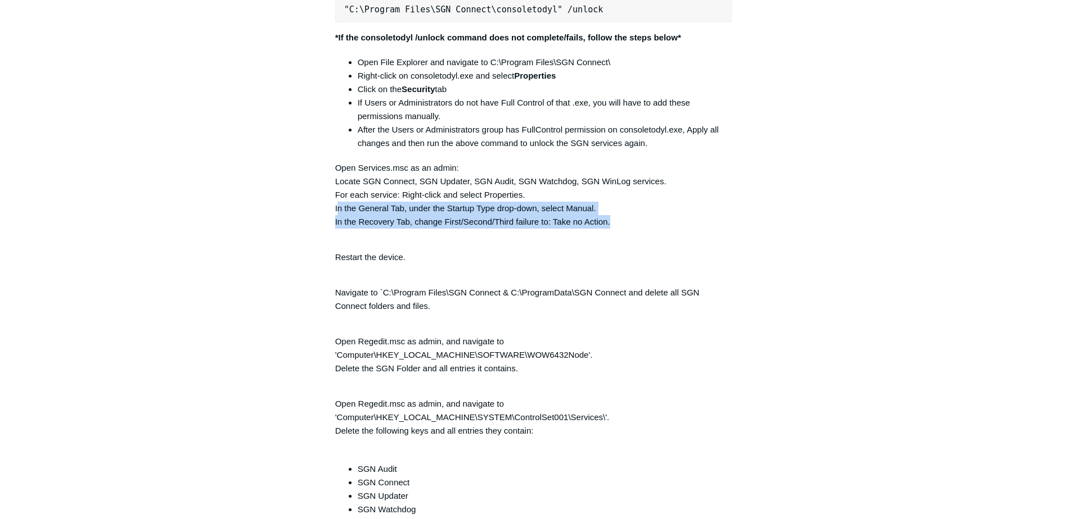
drag, startPoint x: 337, startPoint y: 218, endPoint x: 703, endPoint y: 225, distance: 365.5
click at [703, 225] on p "Open Services.msc as an admin: Locate SGN Connect, SGN Updater, SGN Audit, SGN …" at bounding box center [533, 194] width 397 height 67
click at [350, 229] on p "Open Services.msc as an admin: Locate SGN Connect, SGN Updater, SGN Audit, SGN …" at bounding box center [533, 194] width 397 height 67
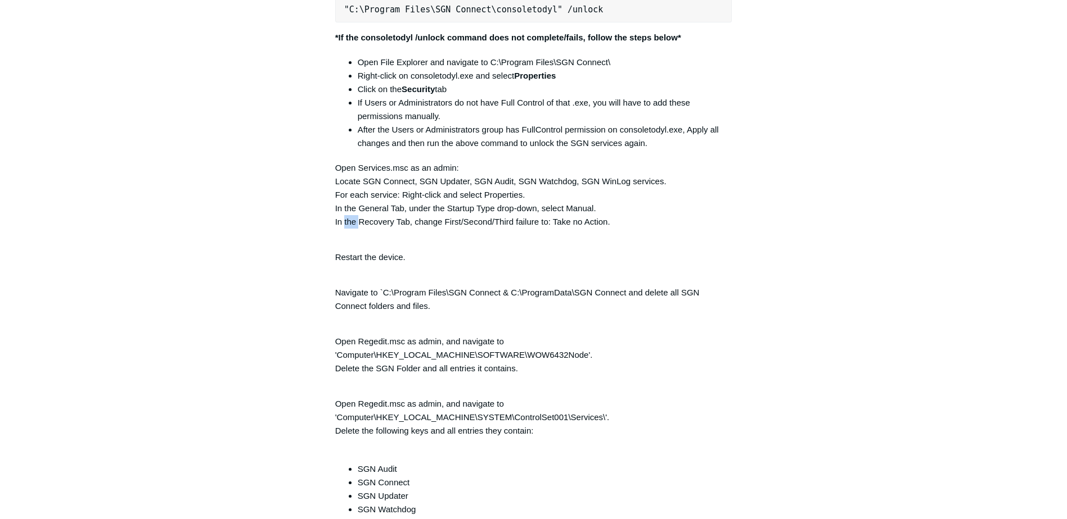
click at [350, 229] on p "Open Services.msc as an admin: Locate SGN Connect, SGN Updater, SGN Audit, SGN …" at bounding box center [533, 194] width 397 height 67
click at [606, 227] on p "Open Services.msc as an admin: Locate SGN Connect, SGN Updater, SGN Audit, SGN …" at bounding box center [533, 194] width 397 height 67
click at [336, 264] on p "Restart the device." at bounding box center [533, 250] width 397 height 27
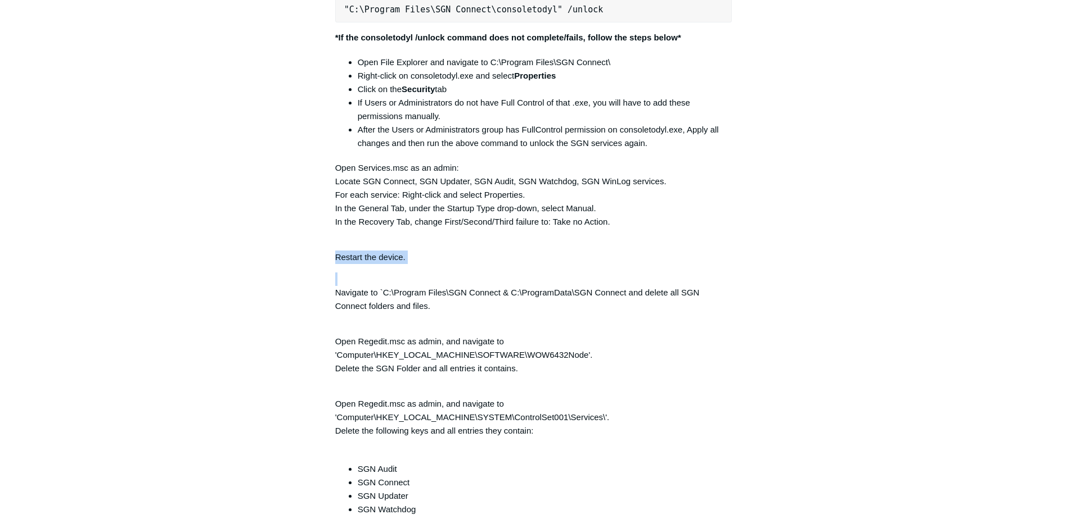
click at [336, 264] on p "Restart the device." at bounding box center [533, 250] width 397 height 27
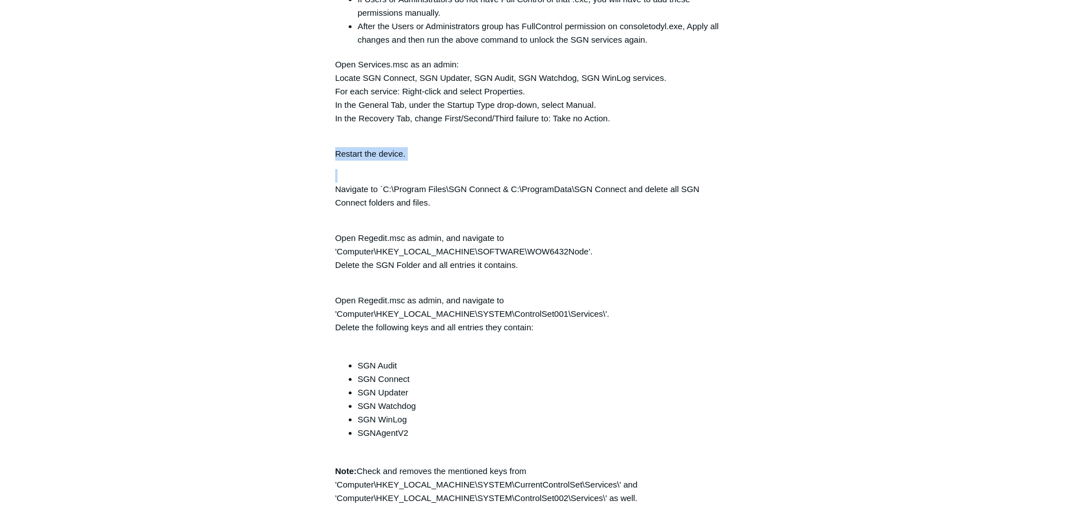
scroll to position [2713, 0]
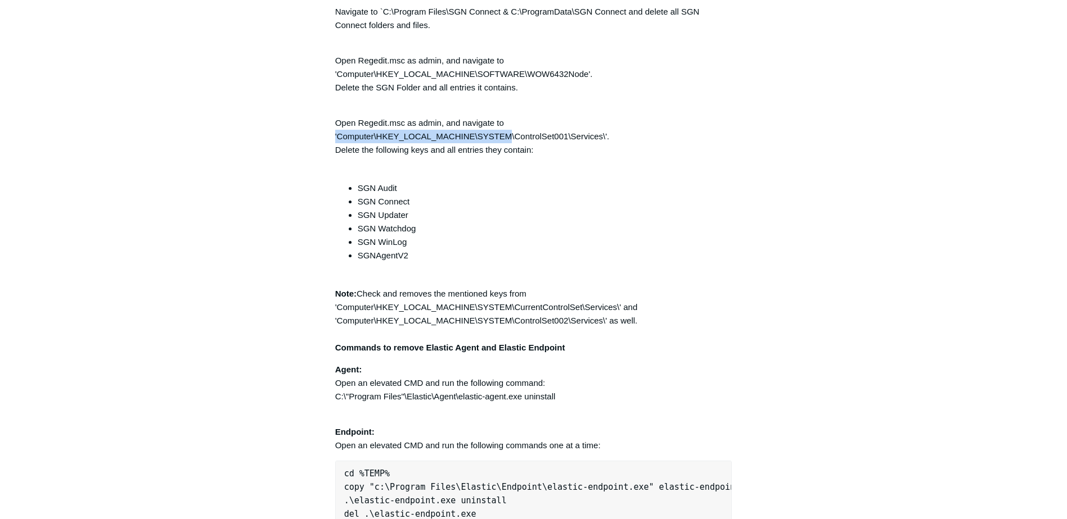
drag, startPoint x: 336, startPoint y: 142, endPoint x: 513, endPoint y: 148, distance: 177.2
click at [513, 148] on p "Open Regedit.msc as admin, and navigate to 'Computer\HKEY_LOCAL_MACHINE\SYSTEM\…" at bounding box center [533, 136] width 397 height 67
drag, startPoint x: 513, startPoint y: 148, endPoint x: 503, endPoint y: 146, distance: 10.3
drag, startPoint x: 503, startPoint y: 146, endPoint x: 404, endPoint y: 146, distance: 99.0
click at [404, 146] on p "Open Regedit.msc as admin, and navigate to 'Computer\HKEY_LOCAL_MACHINE\SYSTEM\…" at bounding box center [533, 136] width 397 height 67
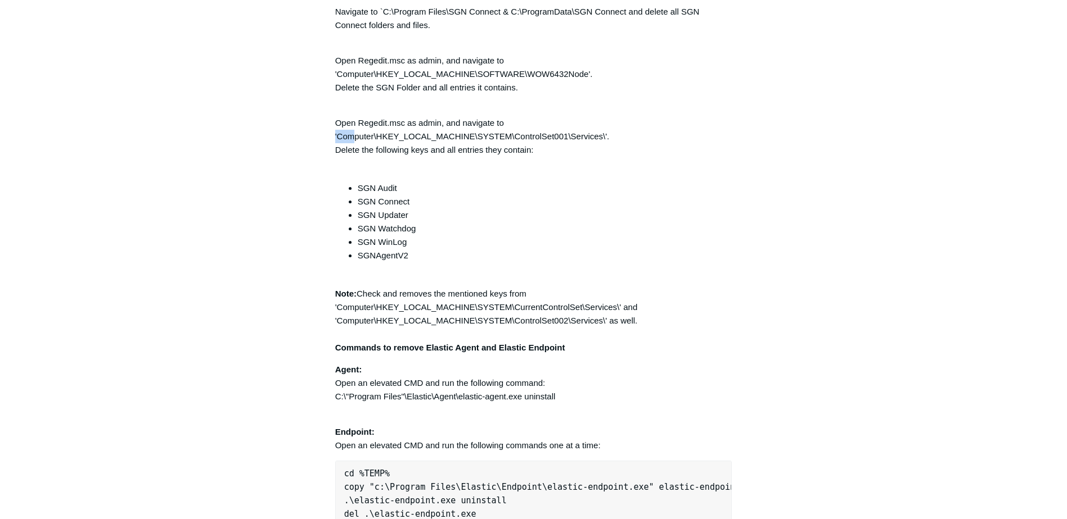
drag, startPoint x: 337, startPoint y: 144, endPoint x: 354, endPoint y: 140, distance: 17.3
click at [354, 140] on p "Open Regedit.msc as admin, and navigate to 'Computer\HKEY_LOCAL_MACHINE\SYSTEM\…" at bounding box center [533, 136] width 397 height 67
drag, startPoint x: 354, startPoint y: 140, endPoint x: 341, endPoint y: 142, distance: 12.5
click at [341, 142] on p "Open Regedit.msc as admin, and navigate to 'Computer\HKEY_LOCAL_MACHINE\SYSTEM\…" at bounding box center [533, 136] width 397 height 67
drag, startPoint x: 336, startPoint y: 144, endPoint x: 477, endPoint y: 144, distance: 141.1
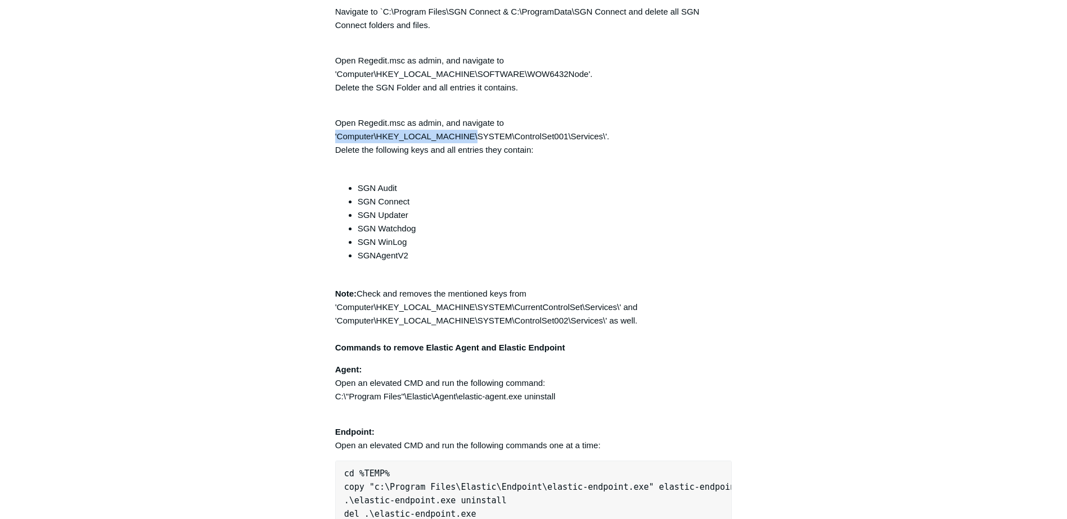
click at [477, 144] on p "Open Regedit.msc as admin, and navigate to 'Computer\HKEY_LOCAL_MACHINE\SYSTEM\…" at bounding box center [533, 136] width 397 height 67
copy p "'Computer\HKEY_LOCAL_MACHINE\"
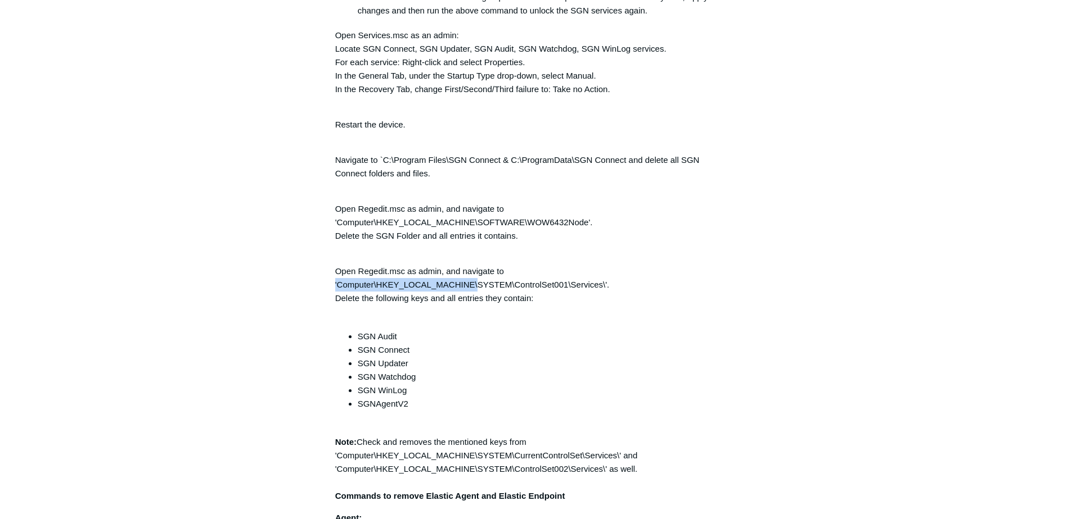
scroll to position [2544, 0]
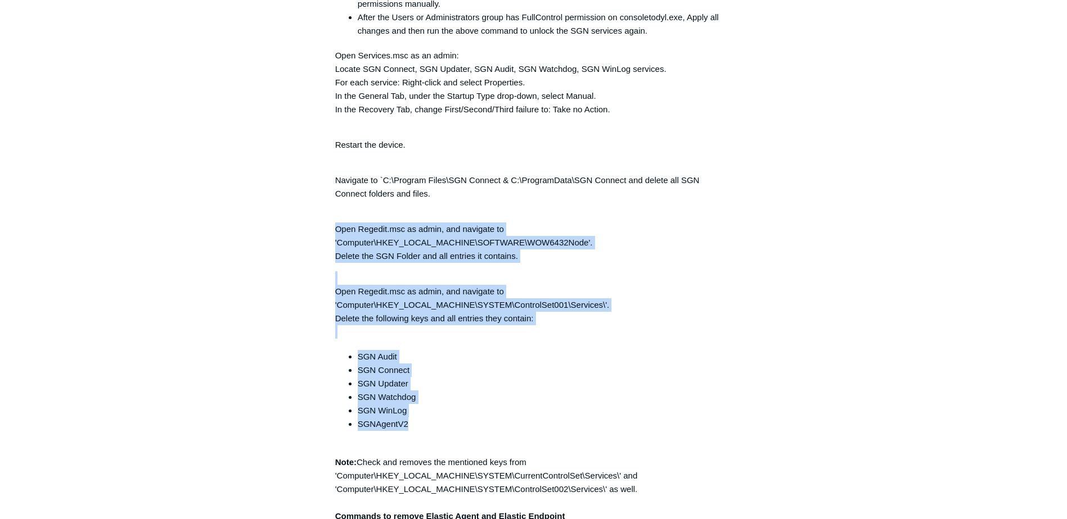
drag, startPoint x: 330, startPoint y: 235, endPoint x: 457, endPoint y: 436, distance: 237.7
click at [345, 237] on p "Open Regedit.msc as admin, and navigate to 'Computer\HKEY_LOCAL_MACHINE\SOFTWAR…" at bounding box center [533, 236] width 397 height 54
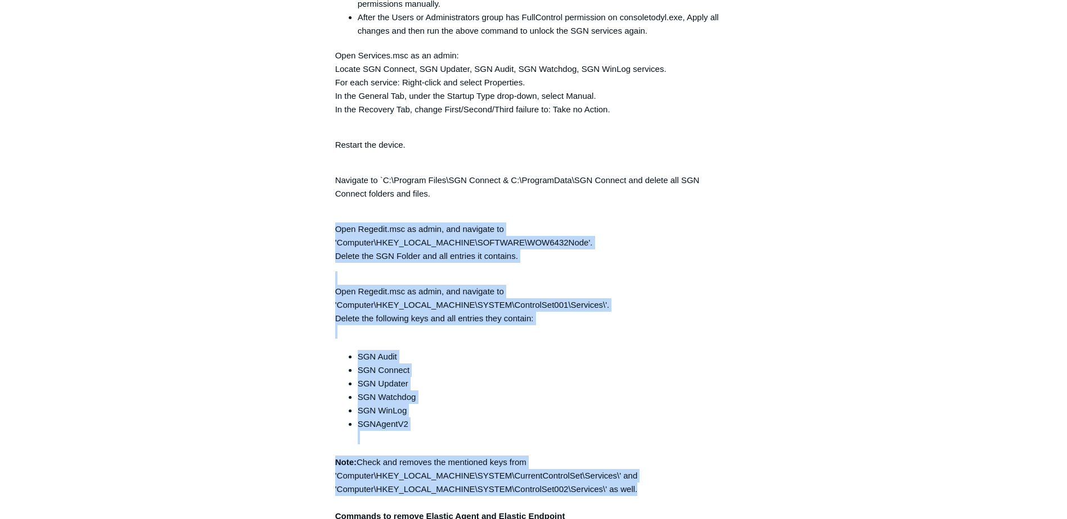
drag, startPoint x: 332, startPoint y: 235, endPoint x: 755, endPoint y: 500, distance: 498.9
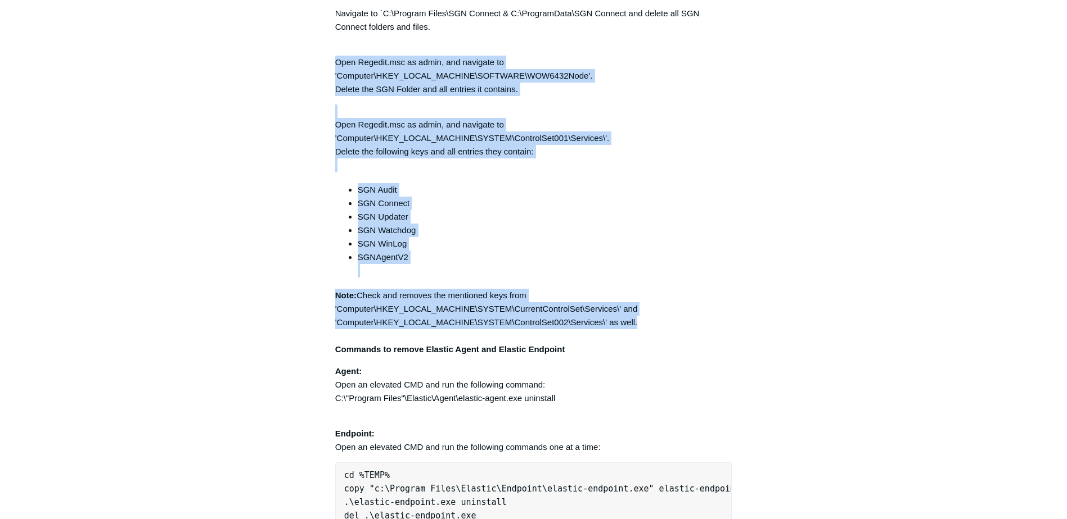
scroll to position [2825, 0]
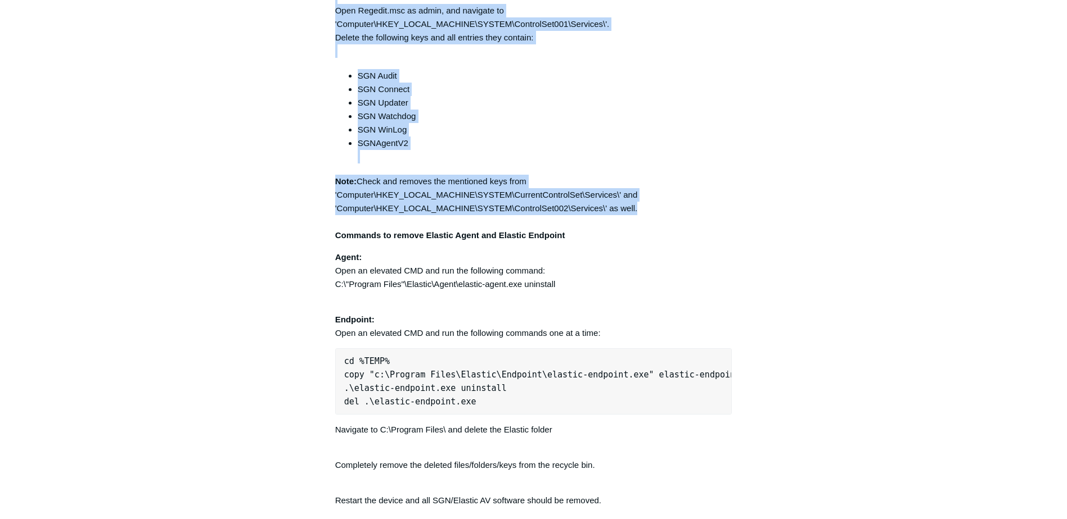
copy div "Open Regedit.msc as admin, and navigate to 'Computer\HKEY_LOCAL_MACHINE\SOFTWAR…"
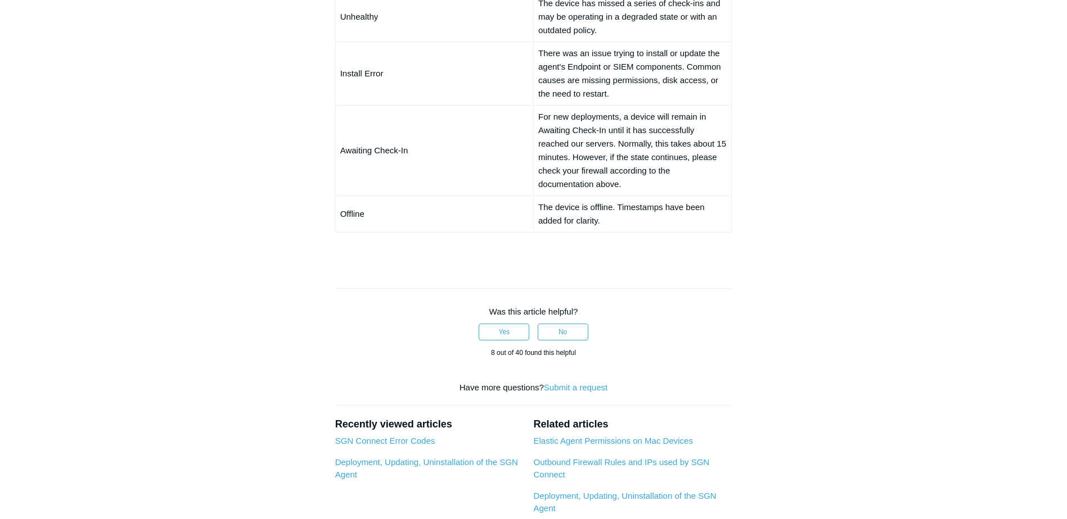
scroll to position [956, 0]
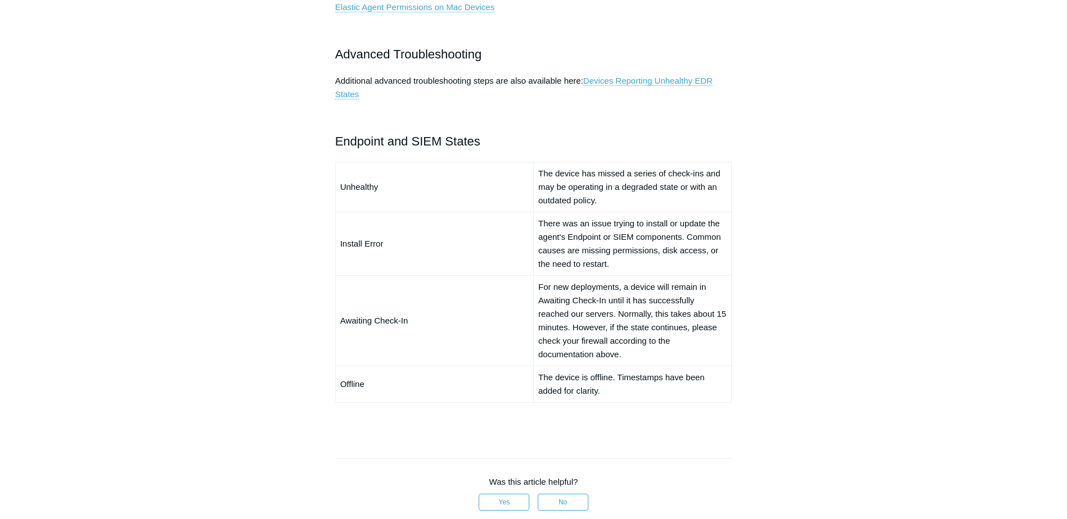
scroll to position [751, 0]
click at [608, 79] on link "Devices Reporting Unhealthy EDR States" at bounding box center [523, 90] width 377 height 24
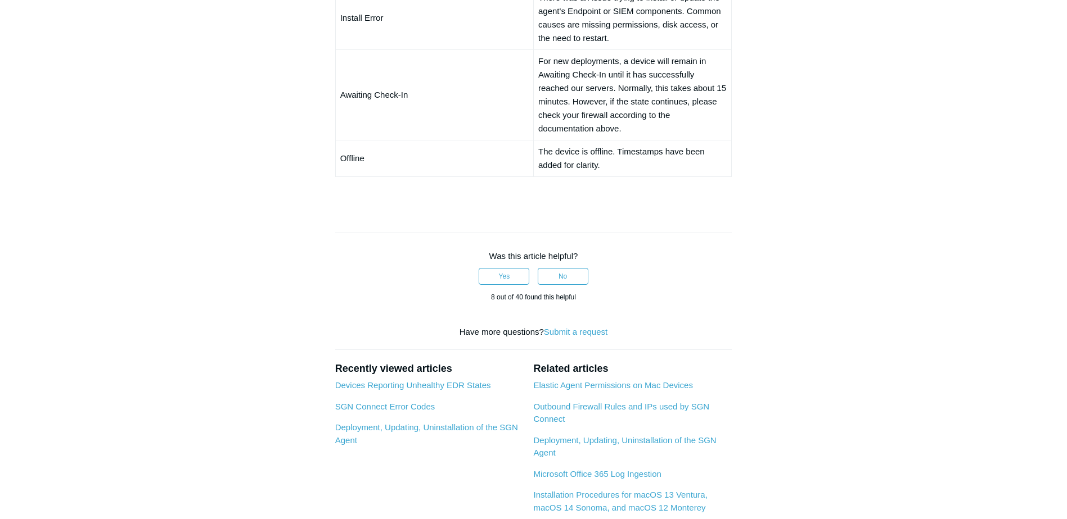
scroll to position [807, 0]
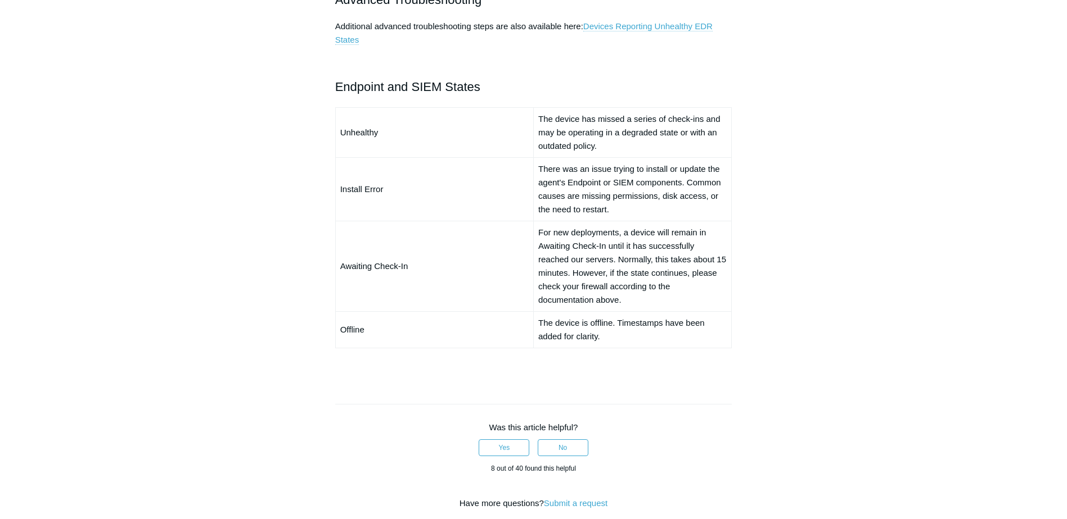
click at [647, 22] on link "Devices Reporting Unhealthy EDR States" at bounding box center [523, 33] width 377 height 24
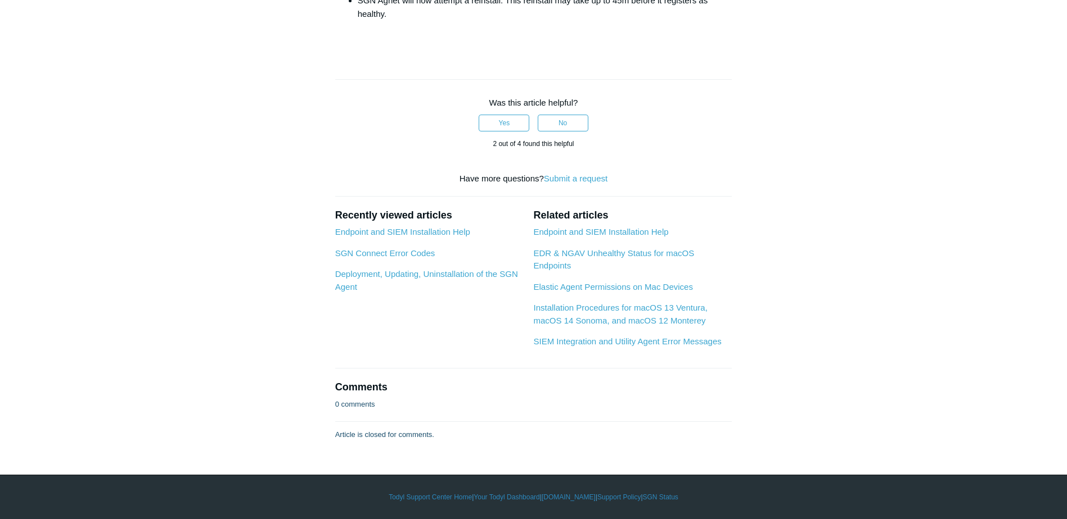
scroll to position [1978, 0]
